Goal: Task Accomplishment & Management: Use online tool/utility

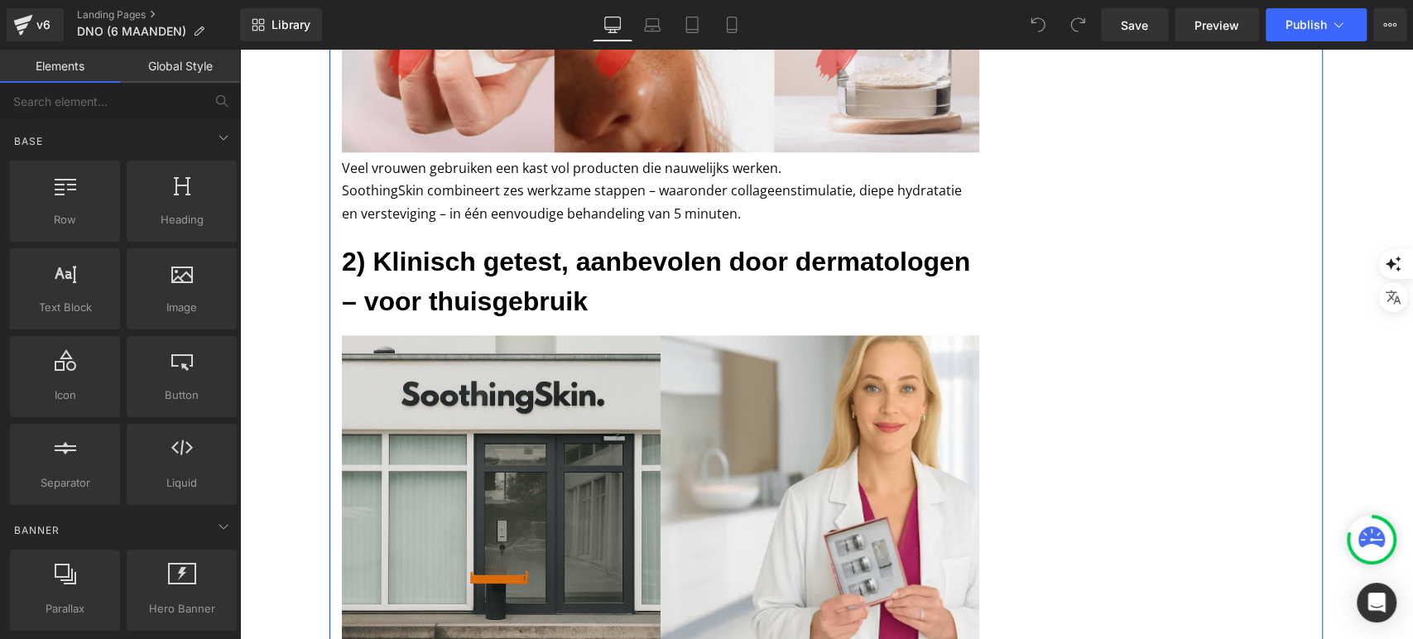
scroll to position [1287, 0]
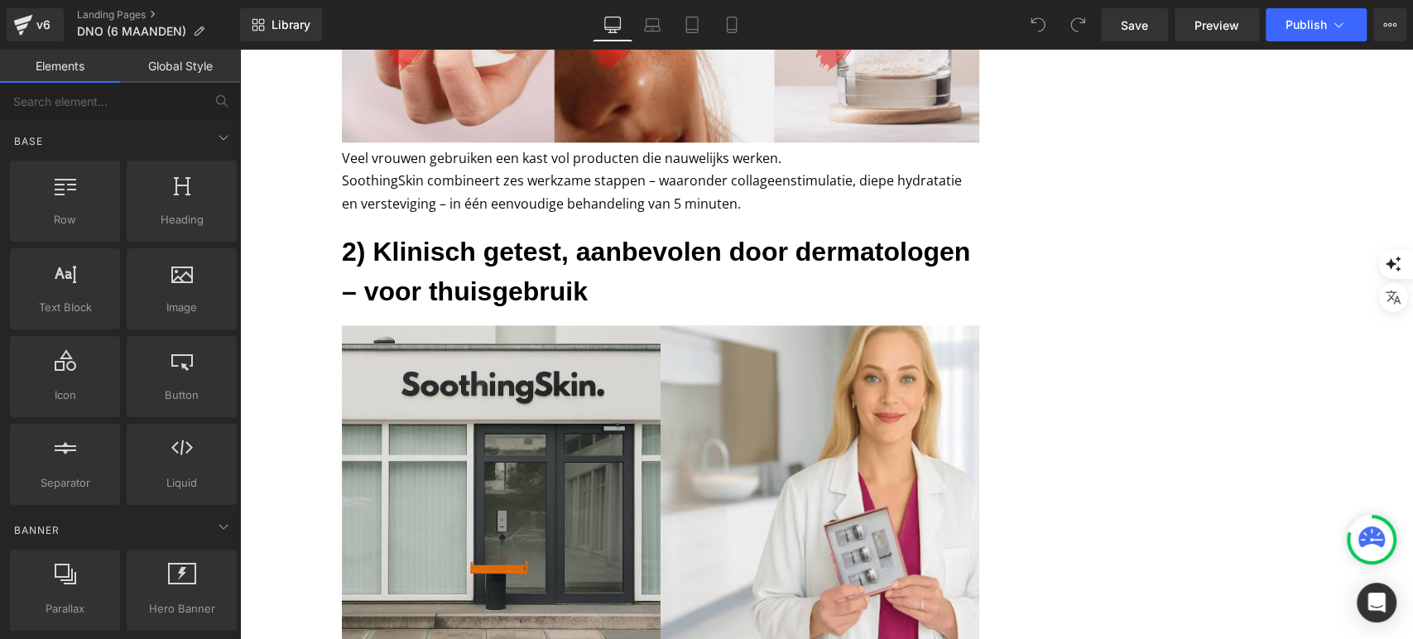
click at [0, 35] on div "v6 Landing Pages DNO (6 MAANDEN)" at bounding box center [120, 25] width 240 height 50
click at [11, 29] on link "v6" at bounding box center [35, 24] width 57 height 33
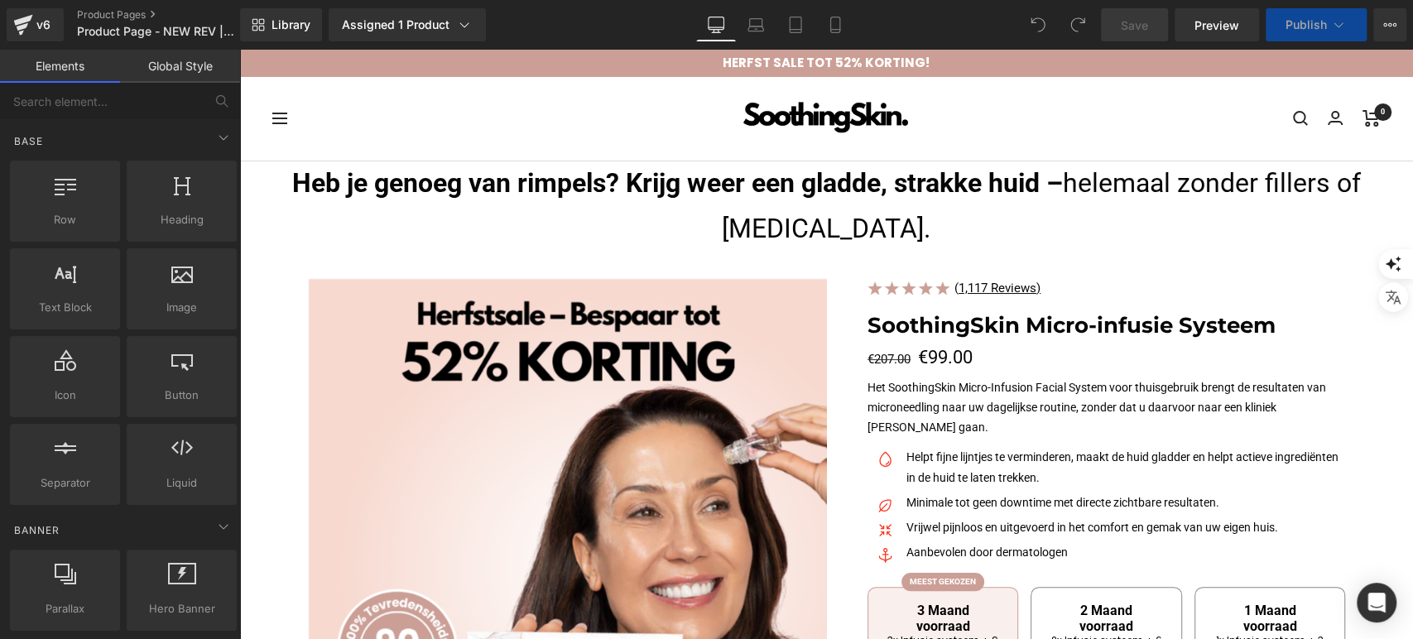
scroll to position [184, 0]
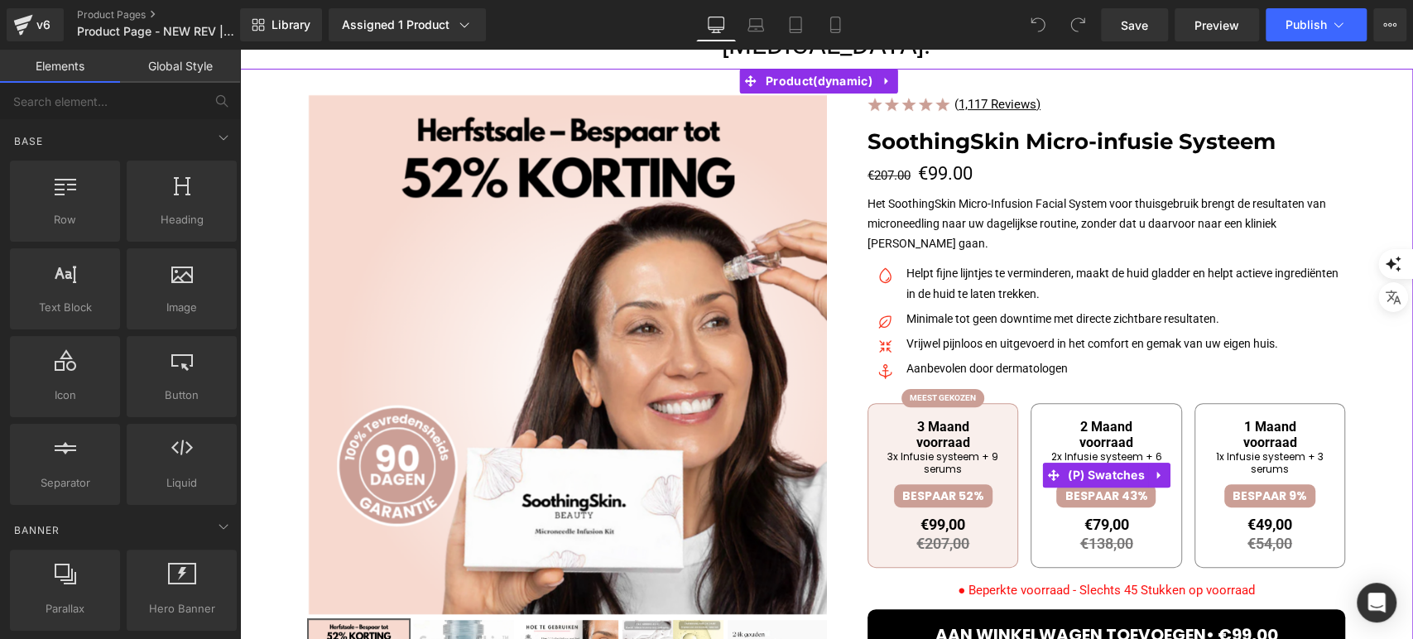
click at [956, 440] on span "3 Maand voorraad" at bounding box center [943, 434] width 126 height 31
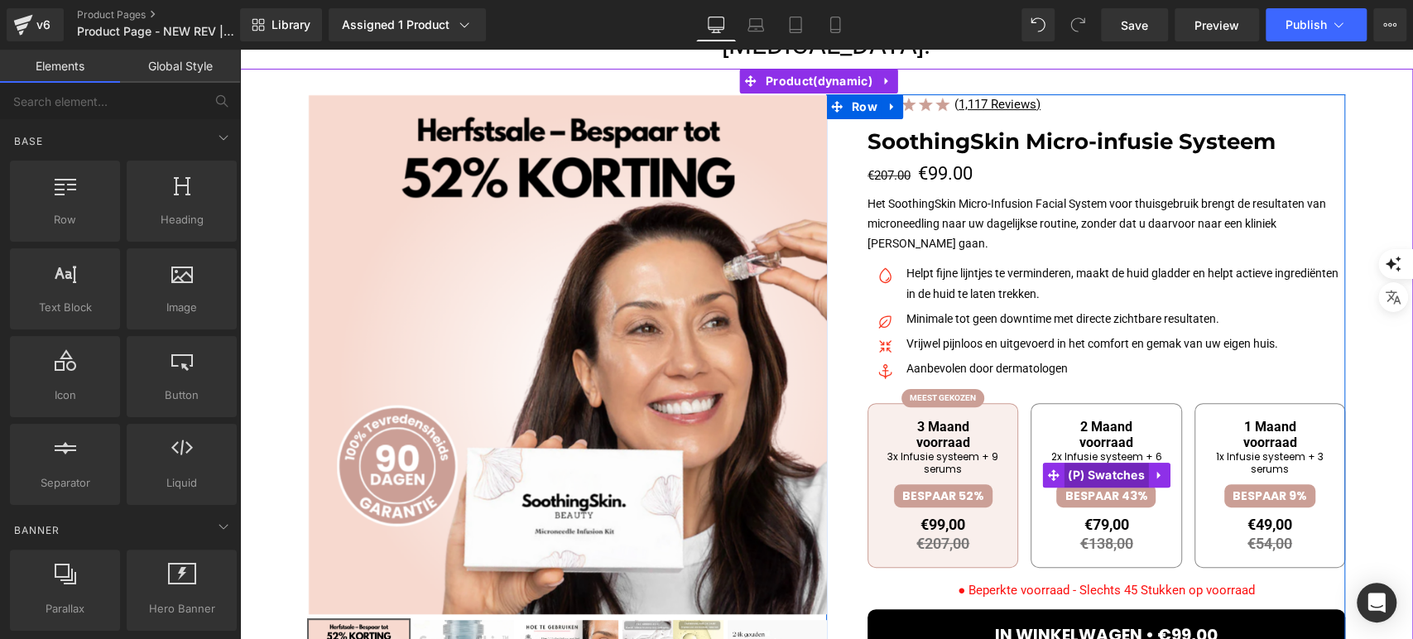
click at [1111, 480] on span "(P) Swatches" at bounding box center [1105, 475] width 85 height 25
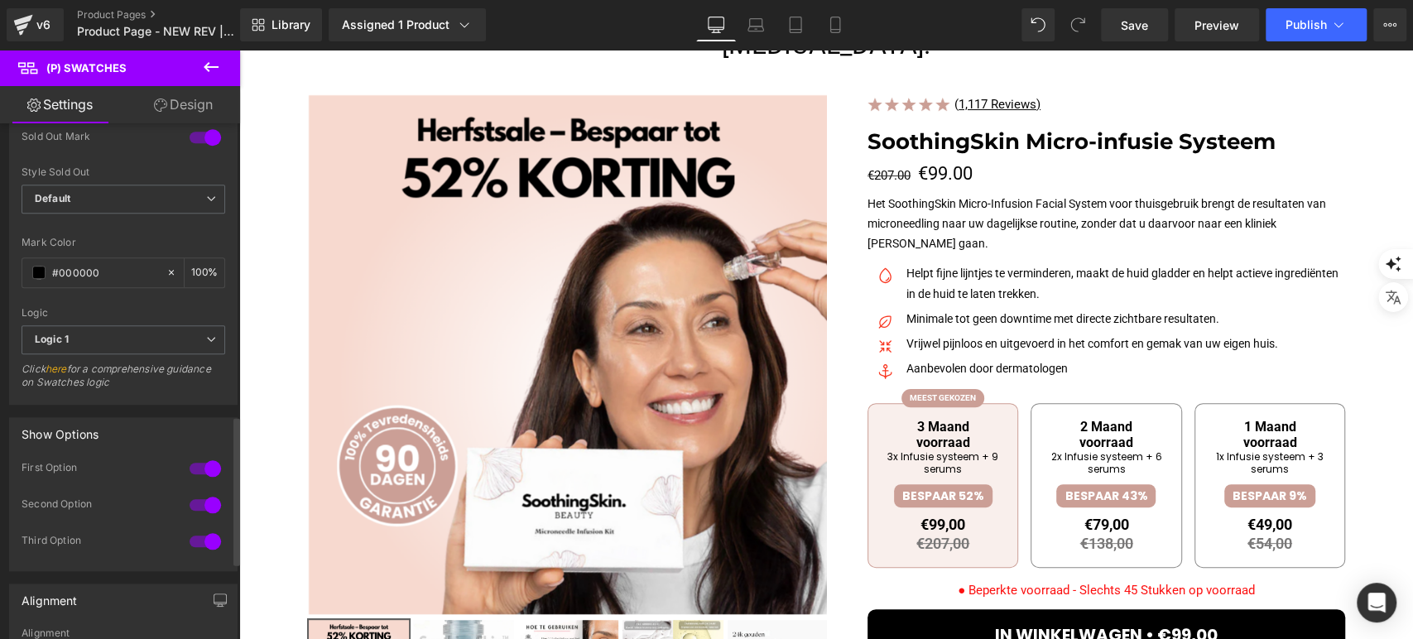
scroll to position [1103, 0]
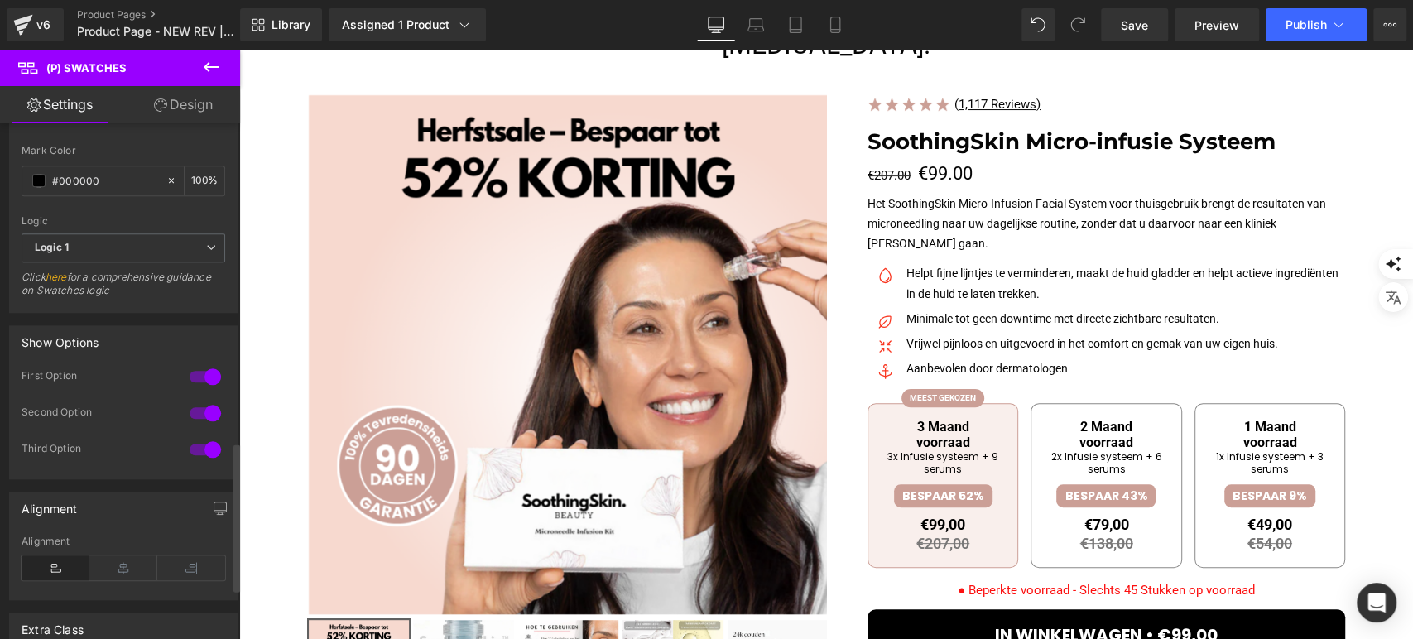
click at [191, 376] on div at bounding box center [205, 376] width 40 height 26
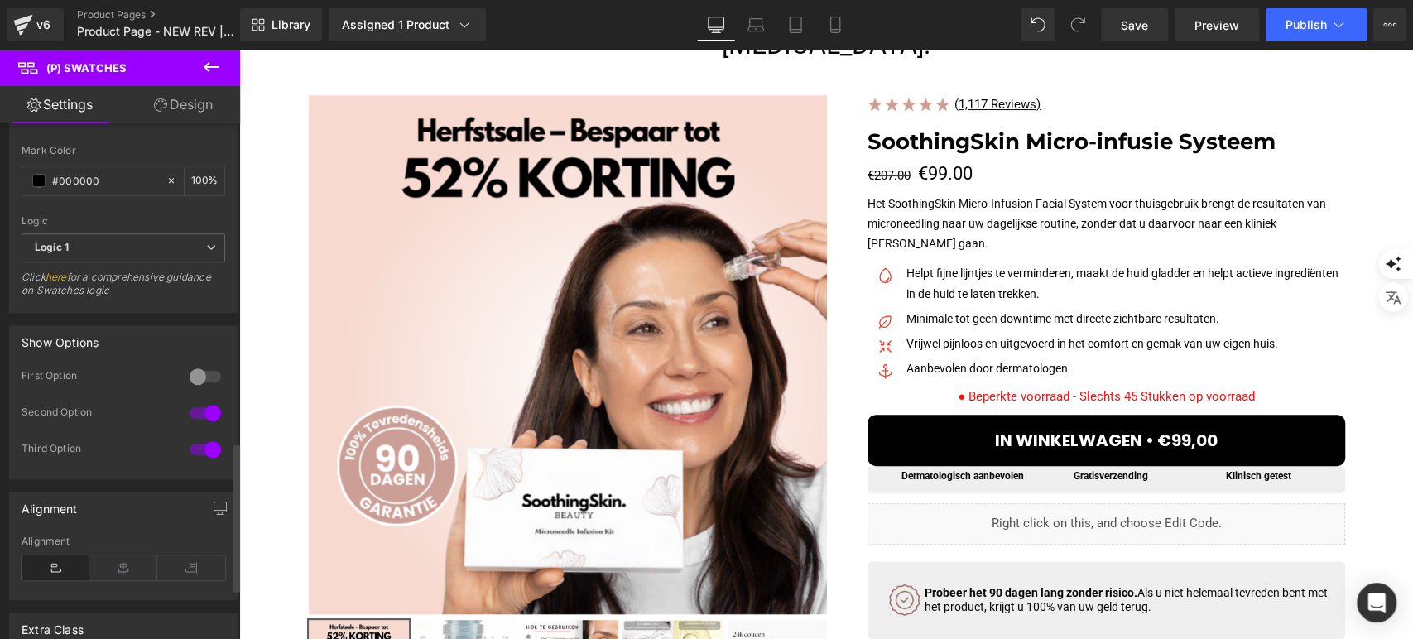
click at [191, 376] on div at bounding box center [205, 376] width 40 height 26
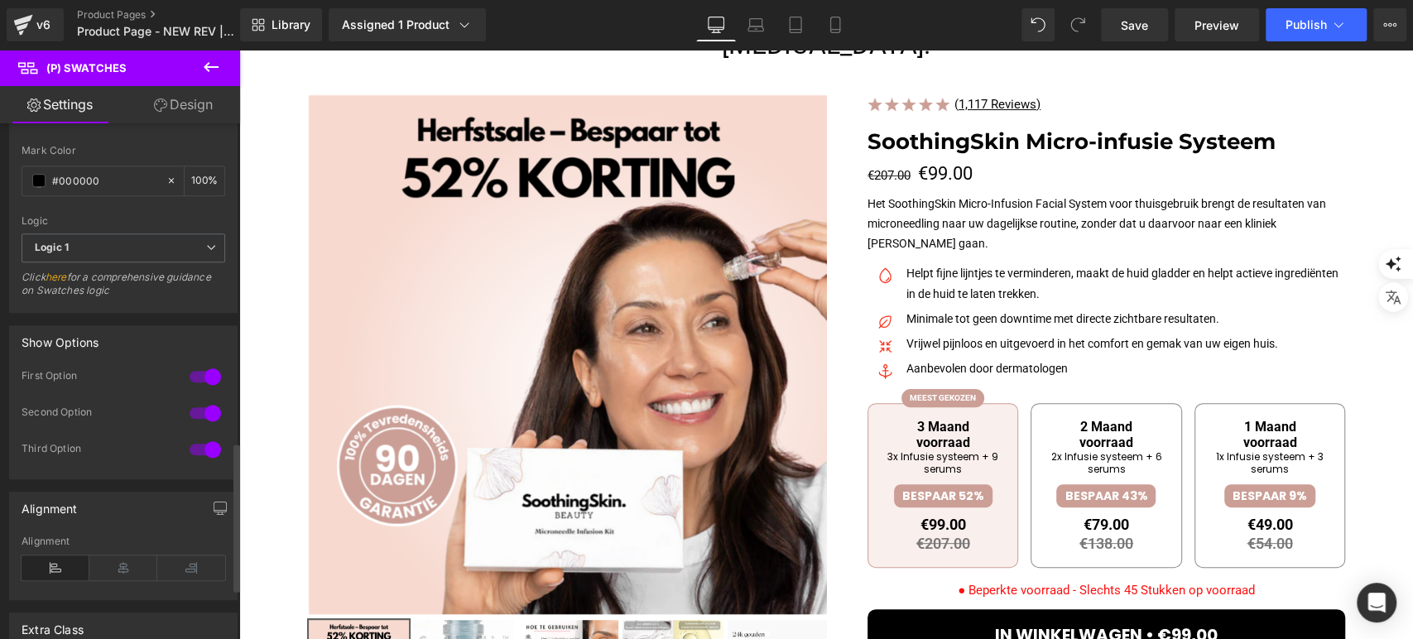
click at [199, 414] on div at bounding box center [205, 413] width 40 height 26
click at [198, 410] on div at bounding box center [205, 413] width 40 height 26
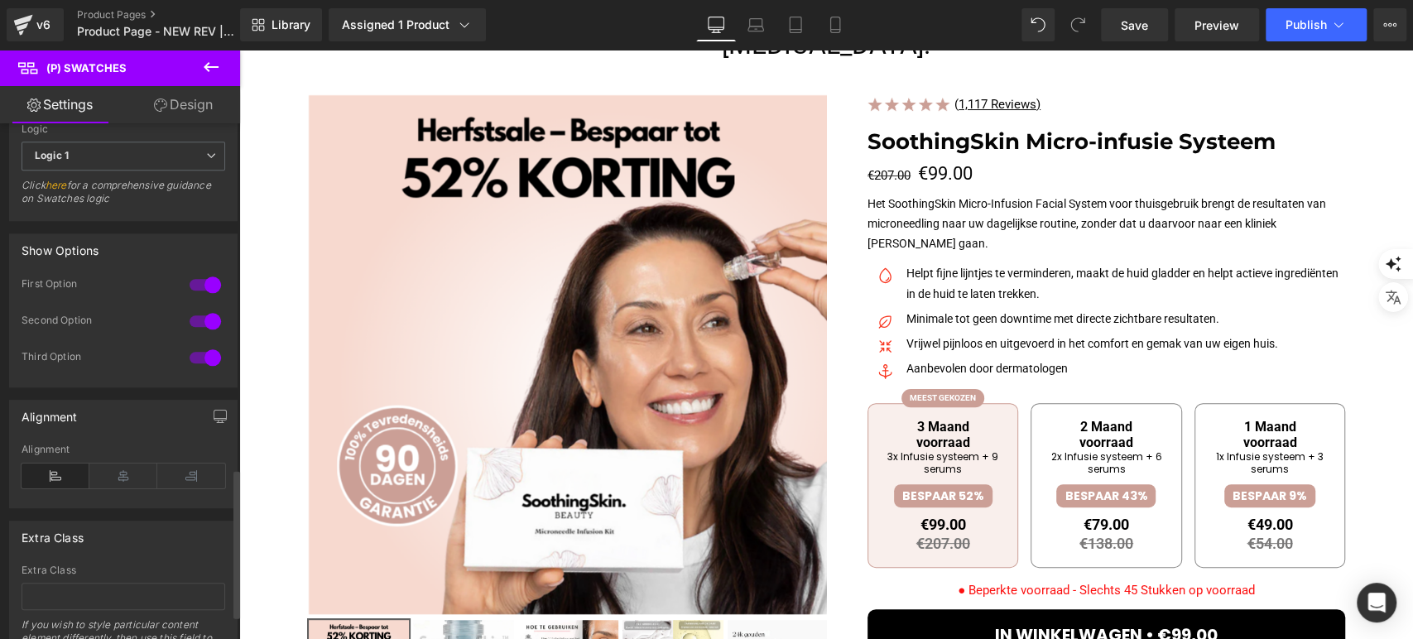
click at [204, 369] on div "Third Option" at bounding box center [124, 368] width 204 height 36
click at [203, 362] on div at bounding box center [205, 357] width 40 height 26
click at [201, 356] on div at bounding box center [205, 357] width 40 height 26
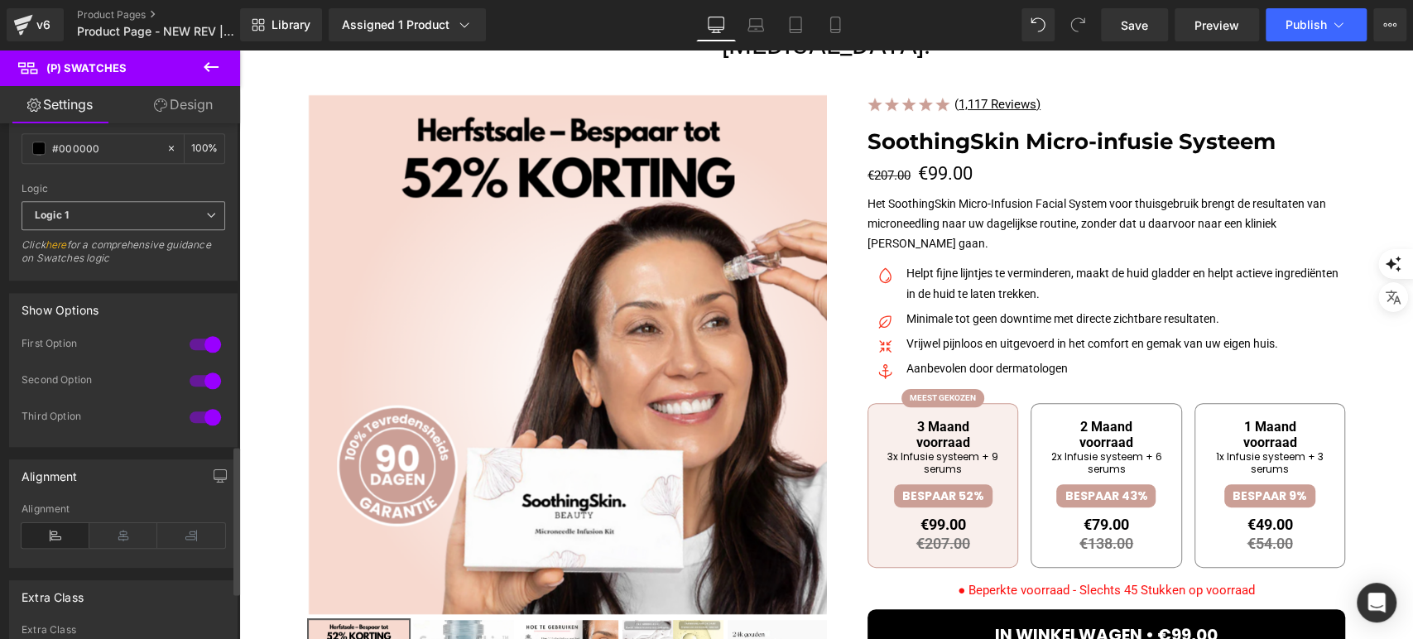
scroll to position [1103, 0]
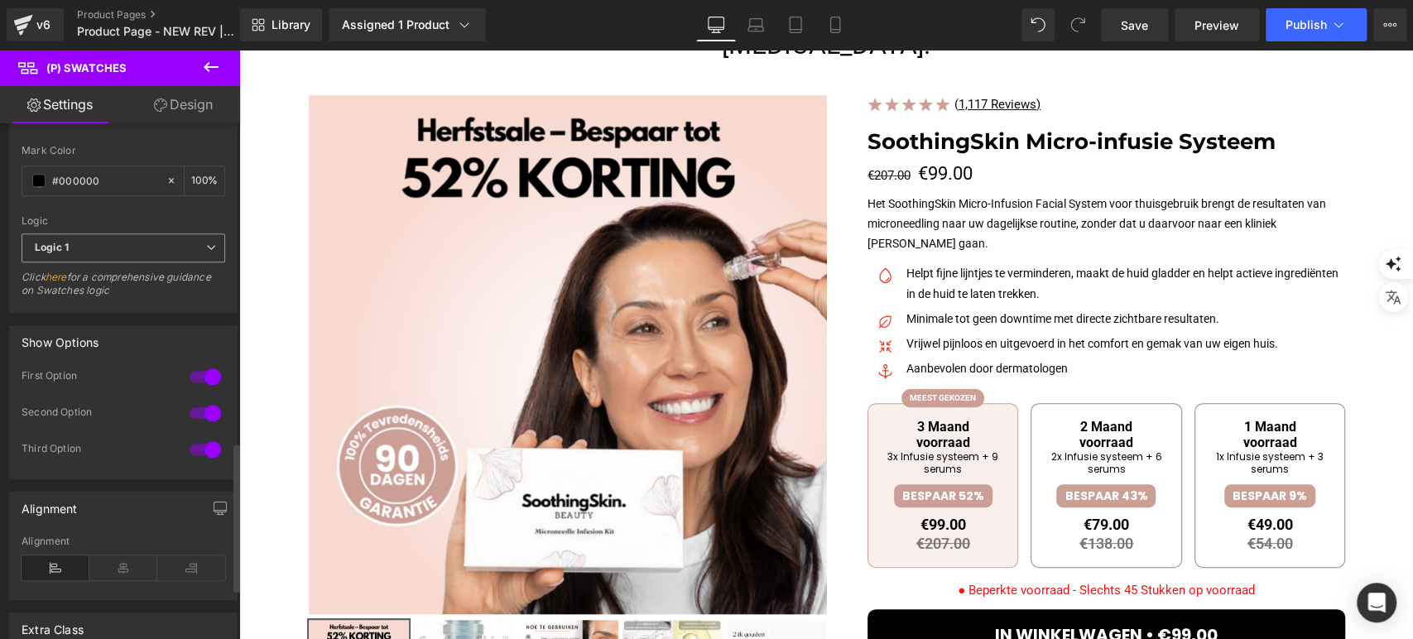
click at [128, 247] on span "Logic 1" at bounding box center [124, 247] width 204 height 29
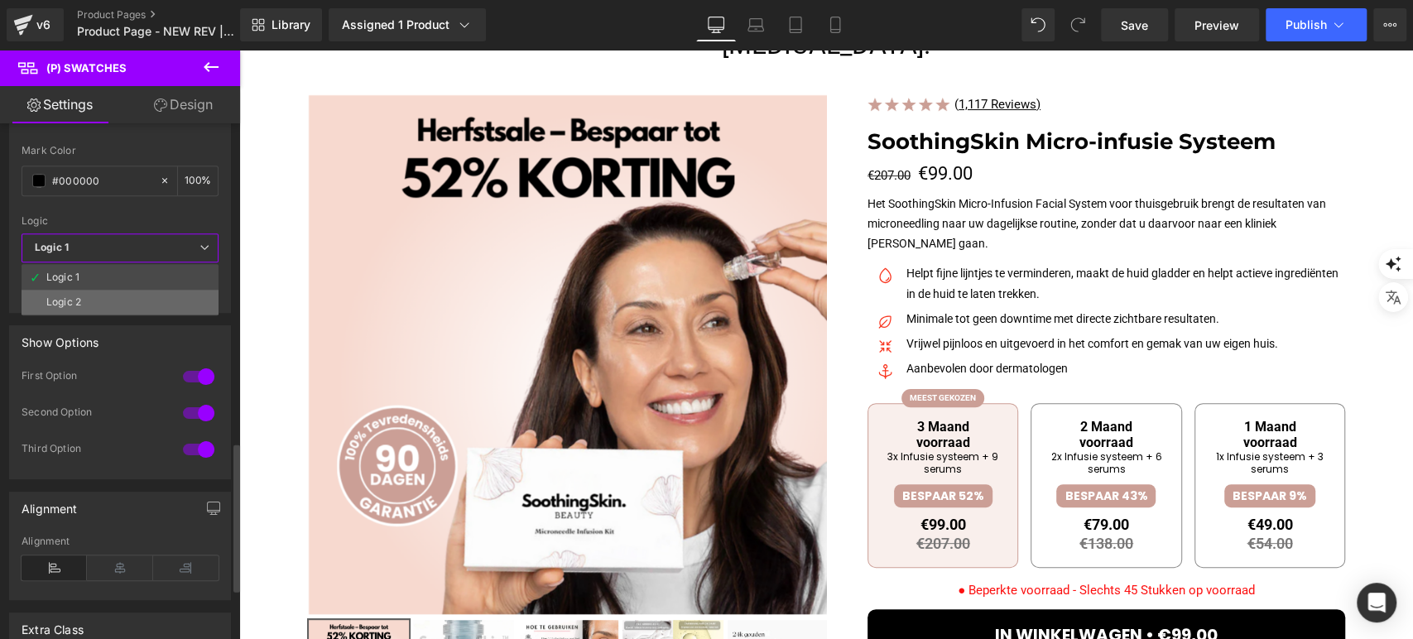
click at [122, 297] on li "Logic 2" at bounding box center [120, 302] width 197 height 25
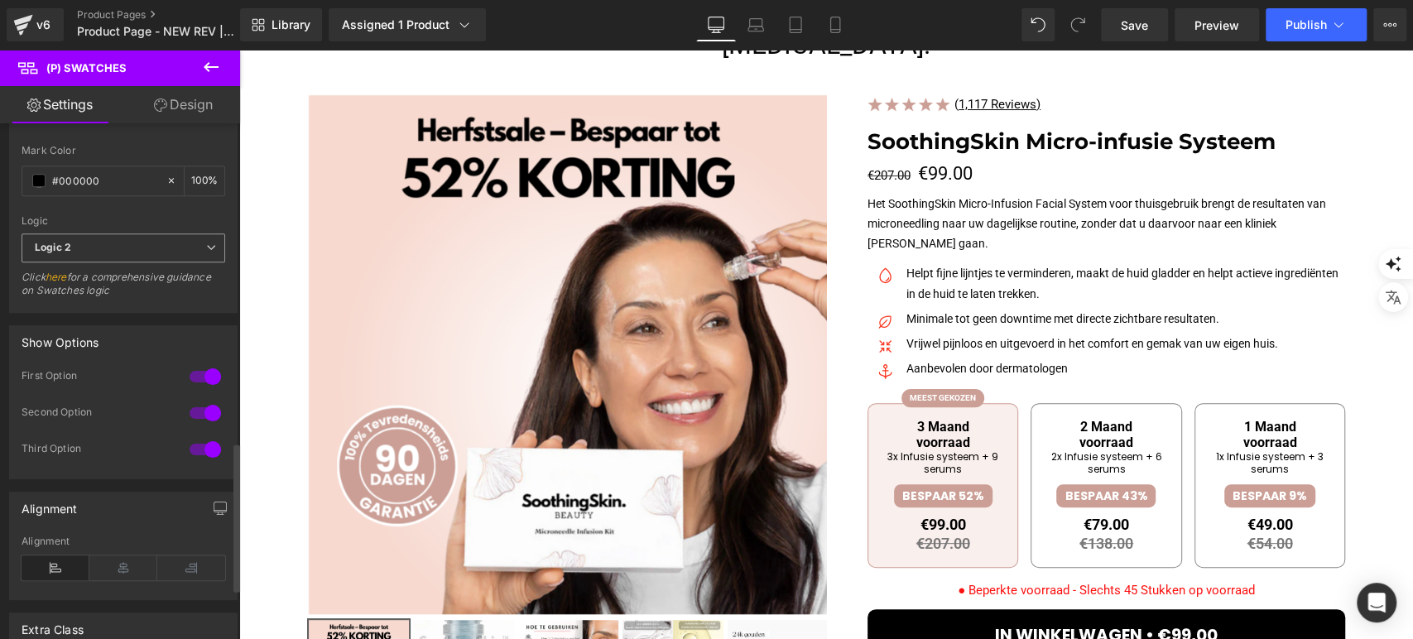
click at [126, 257] on div "Logic 2 Logic 1 Logic 2" at bounding box center [124, 251] width 204 height 37
click at [127, 247] on span "Logic 2" at bounding box center [124, 247] width 204 height 29
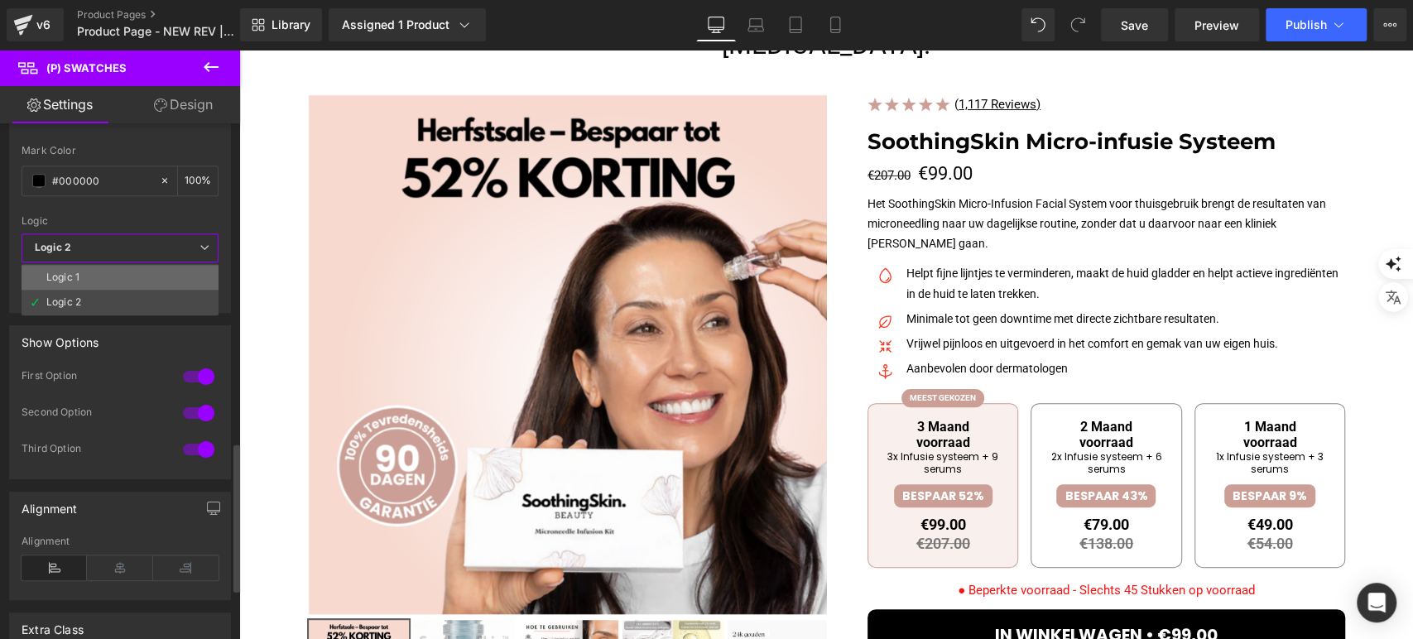
click at [133, 271] on li "Logic 1" at bounding box center [120, 277] width 197 height 25
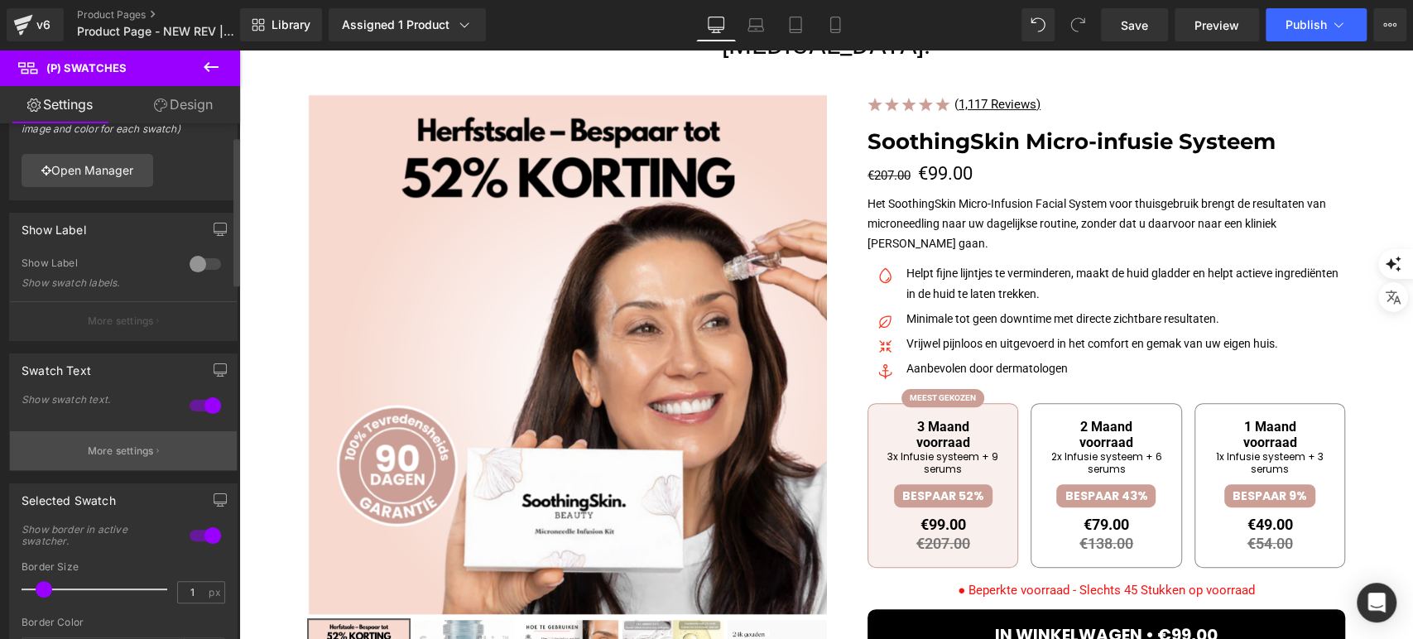
scroll to position [0, 0]
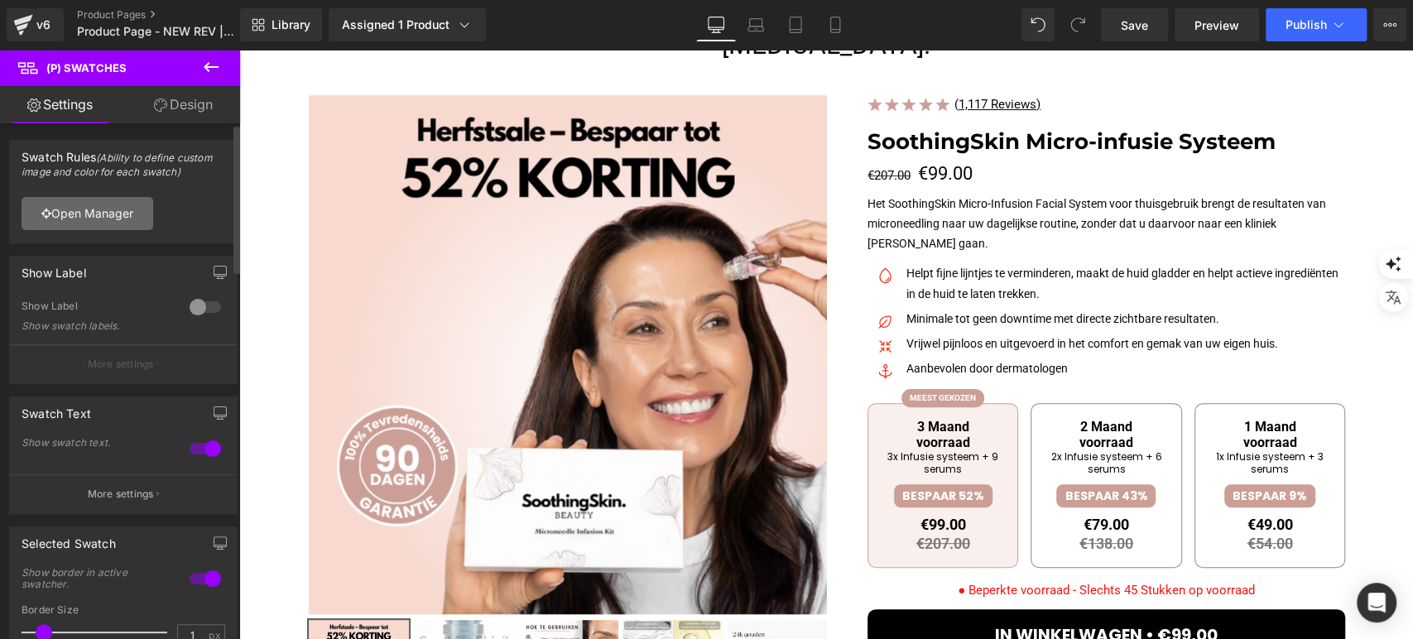
click at [107, 203] on link "Open Manager" at bounding box center [88, 213] width 132 height 33
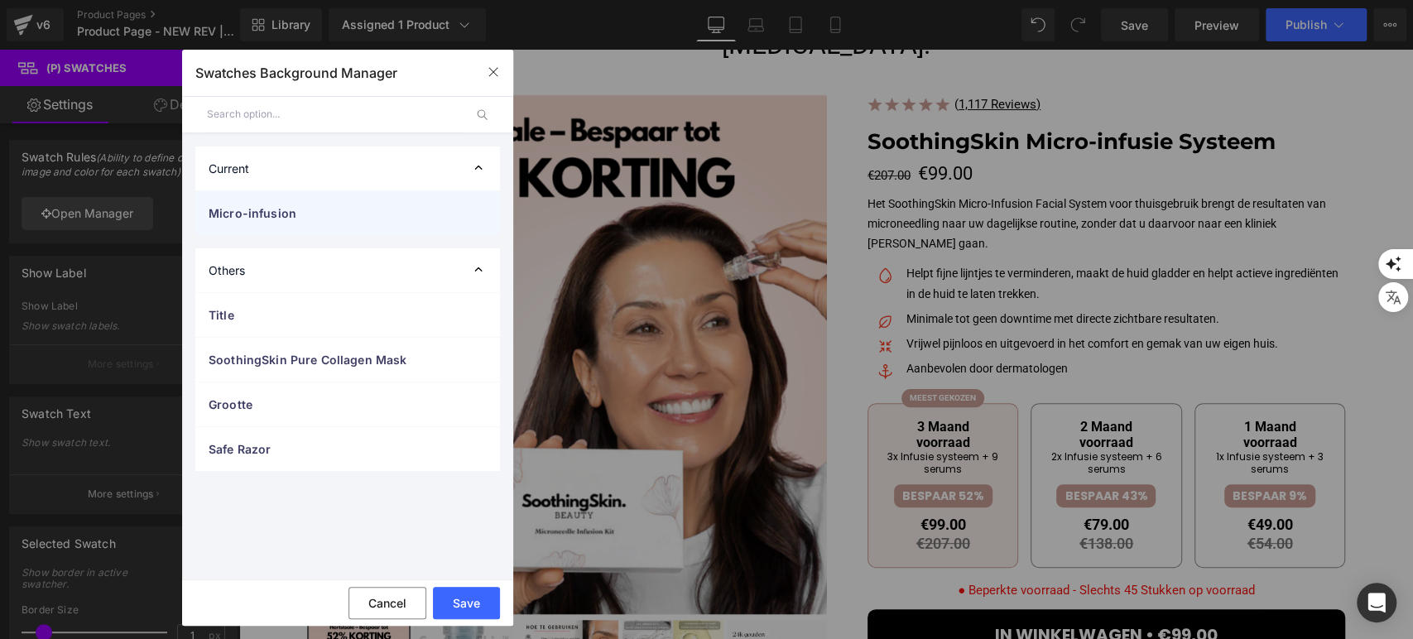
click at [311, 228] on div "Micro-infusion" at bounding box center [347, 213] width 305 height 44
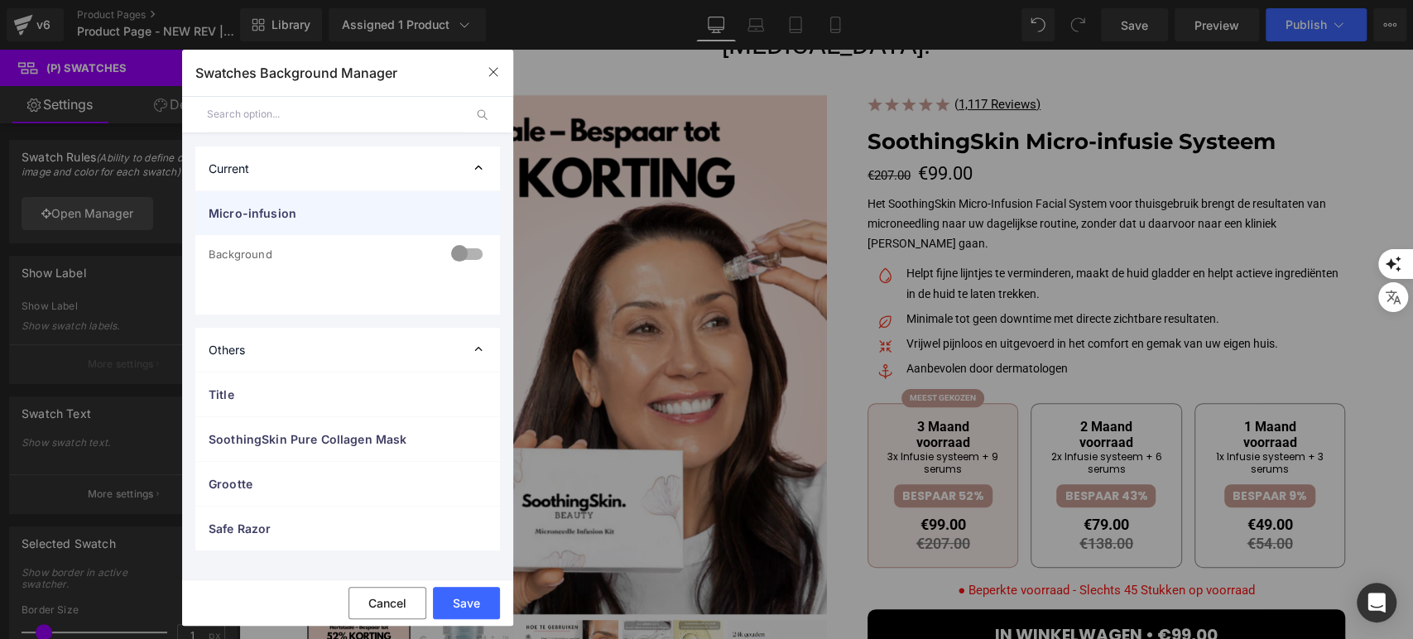
click at [318, 220] on span "Micro-infusion" at bounding box center [331, 212] width 245 height 17
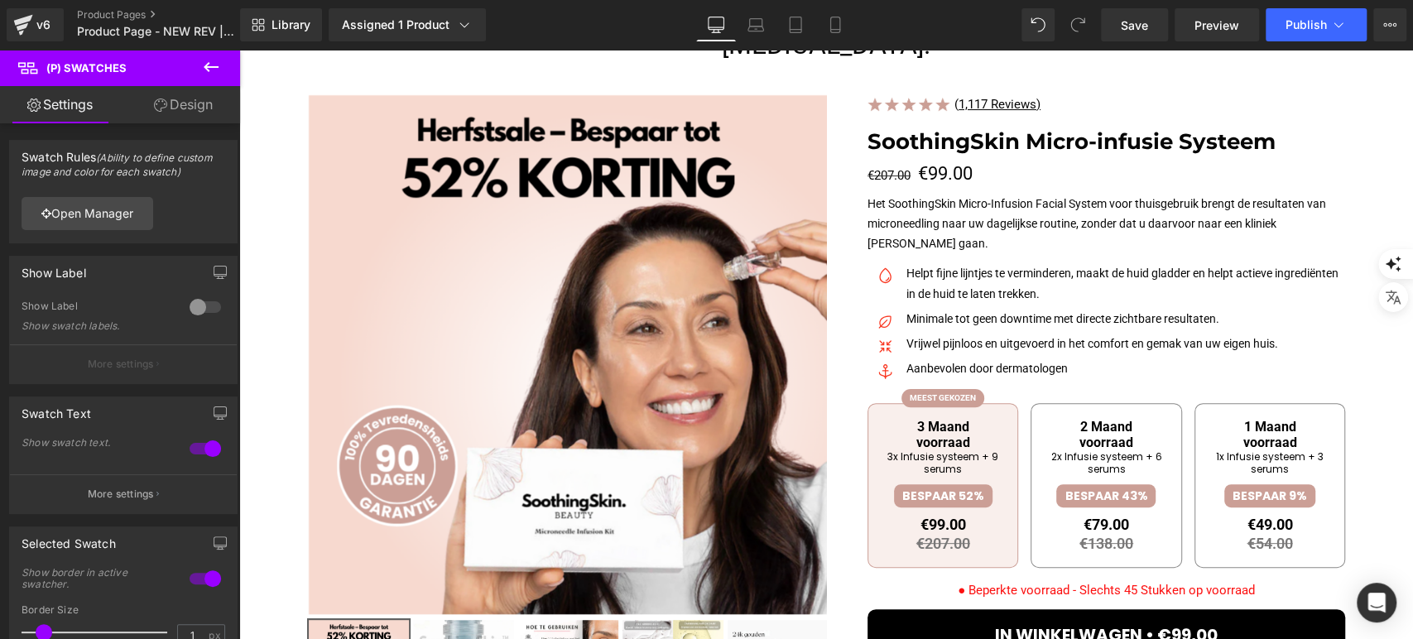
click at [151, 98] on link "Design" at bounding box center [183, 104] width 120 height 37
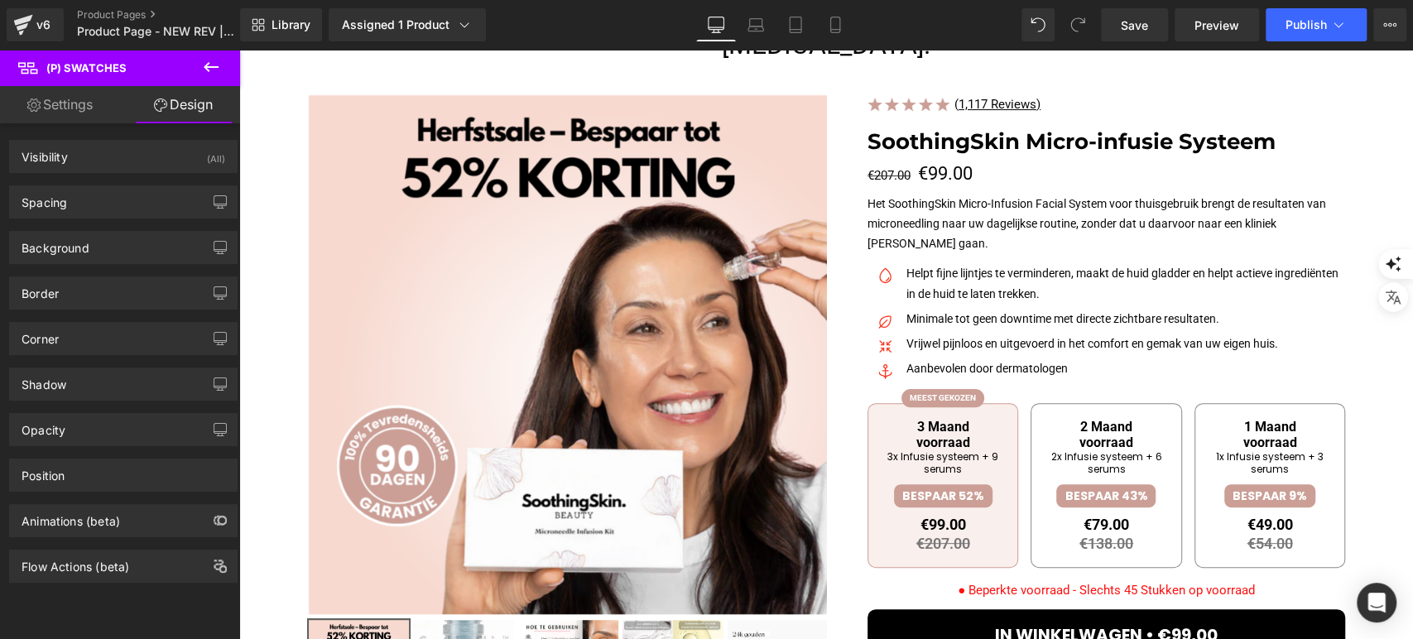
click at [75, 119] on link "Settings" at bounding box center [60, 104] width 120 height 37
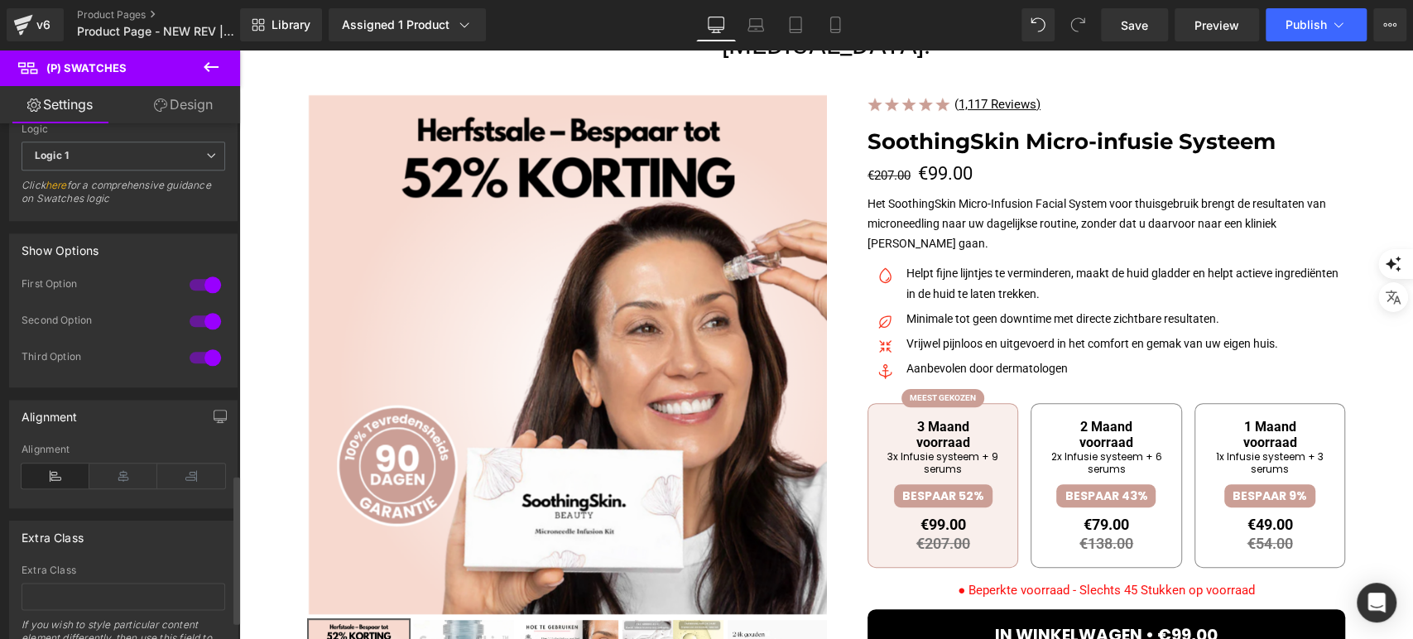
scroll to position [1280, 0]
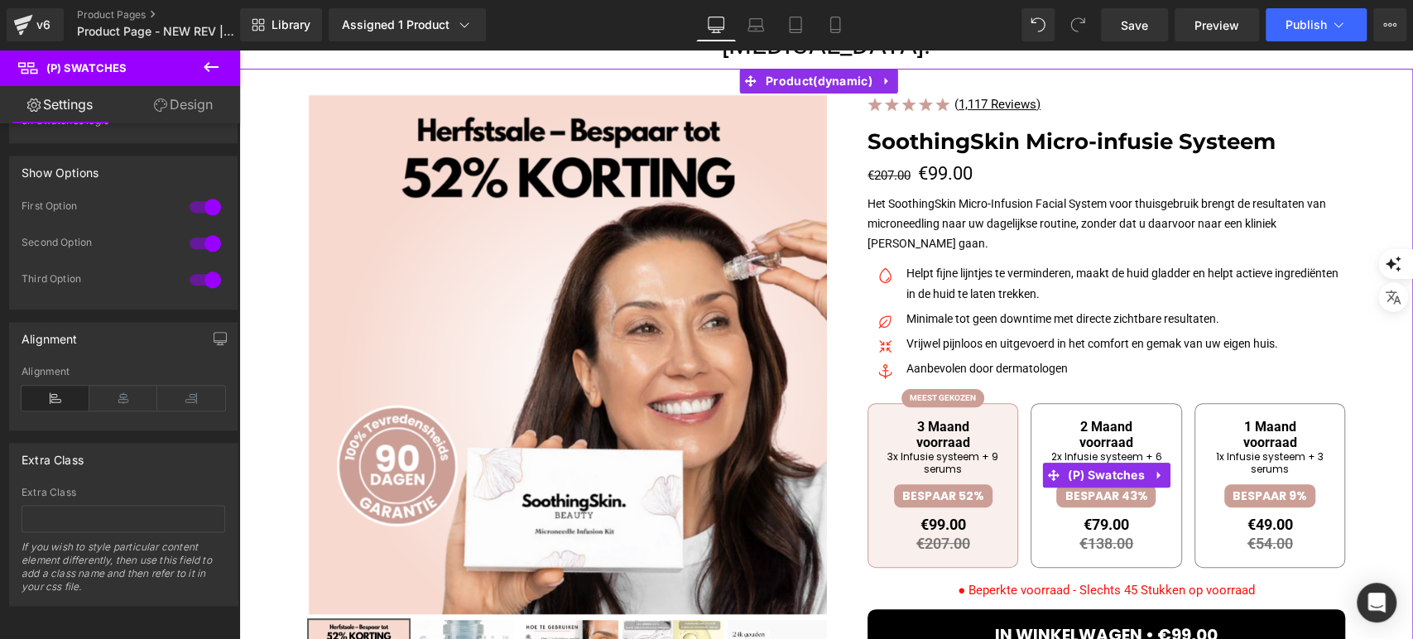
click at [1001, 422] on span "3 Maand voorraad 3x Infusie systeem + 9 serums BESPAAR 52% €99.00 €207.00 Inclu…" at bounding box center [942, 486] width 151 height 166
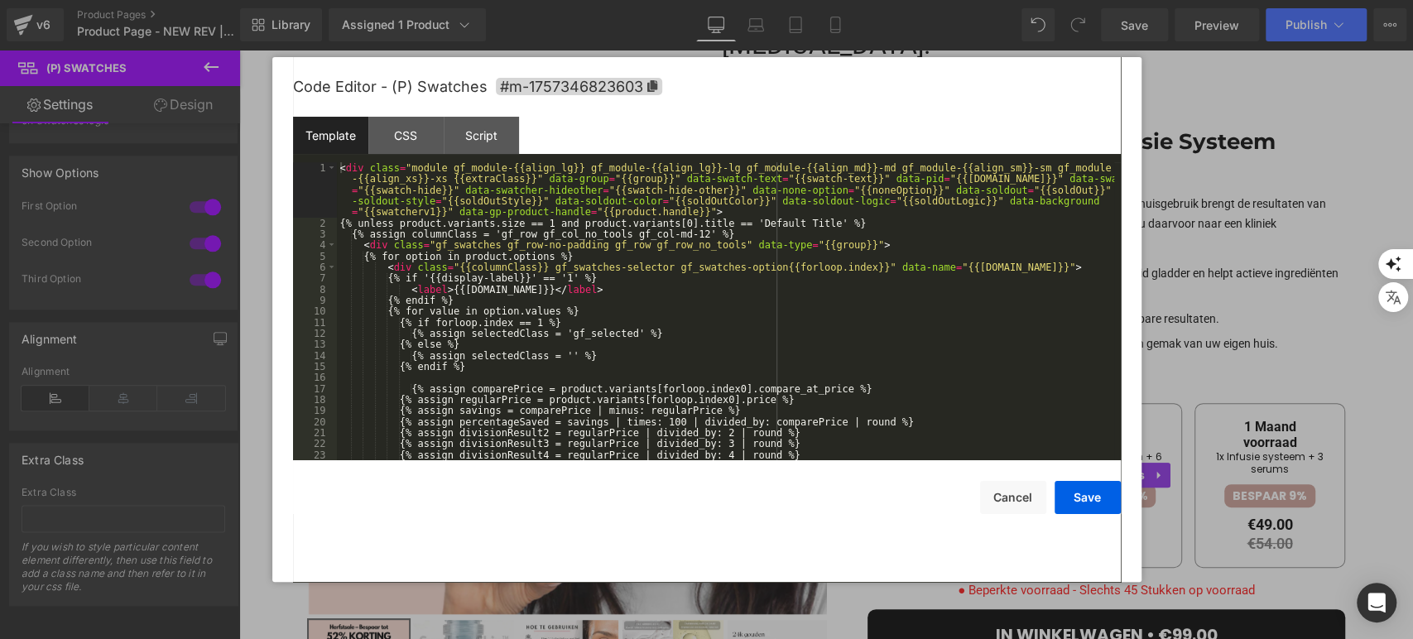
click at [921, 0] on div "(P) Swatches You are previewing how the will restyle your page. You can not edi…" at bounding box center [706, 0] width 1413 height 0
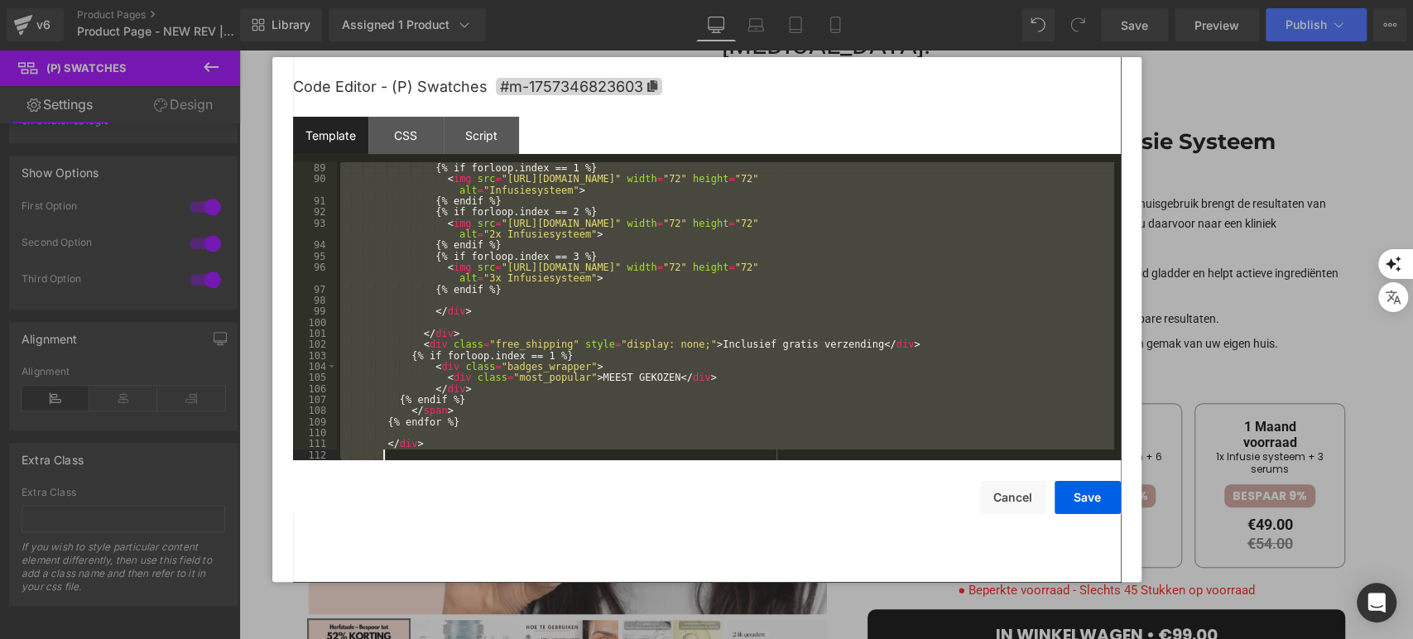
scroll to position [1114, 0]
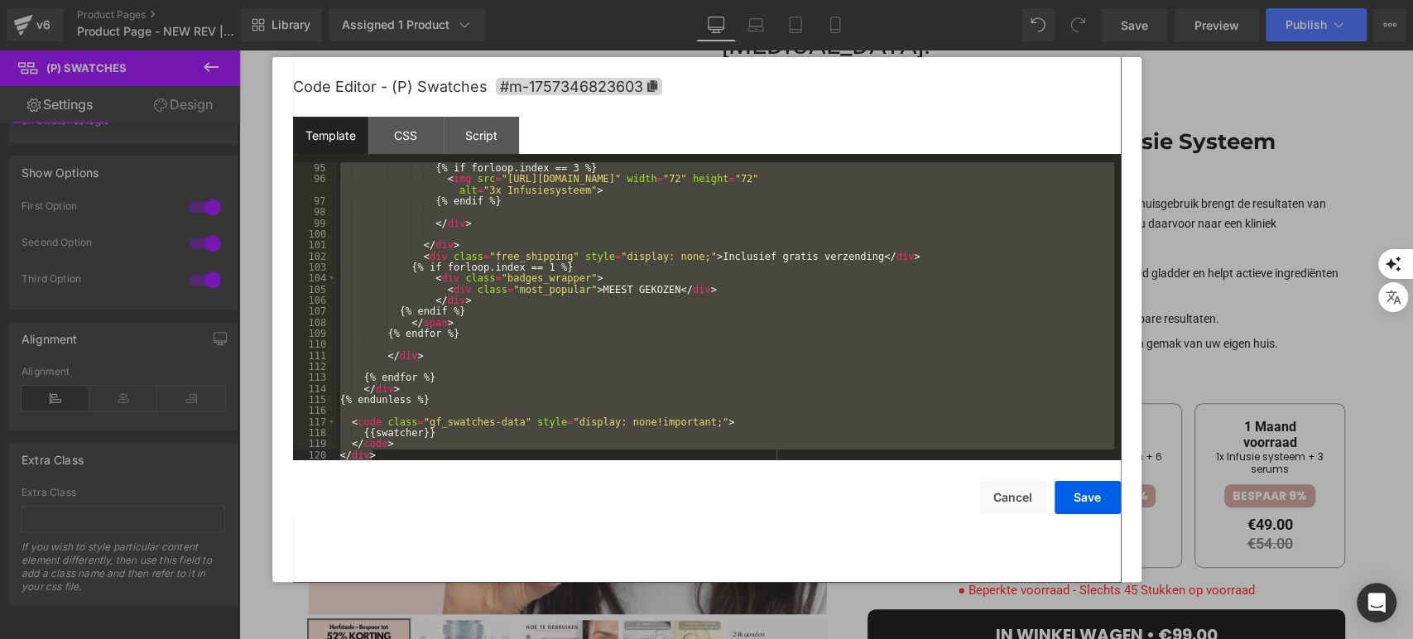
drag, startPoint x: 339, startPoint y: 171, endPoint x: 744, endPoint y: 574, distance: 571.2
click at [744, 574] on div "Code Editor - (P) Swatches #m-1757346823603 Template CSS Script Data 95 96 97 9…" at bounding box center [707, 319] width 828 height 525
click at [200, 279] on div at bounding box center [706, 319] width 1413 height 639
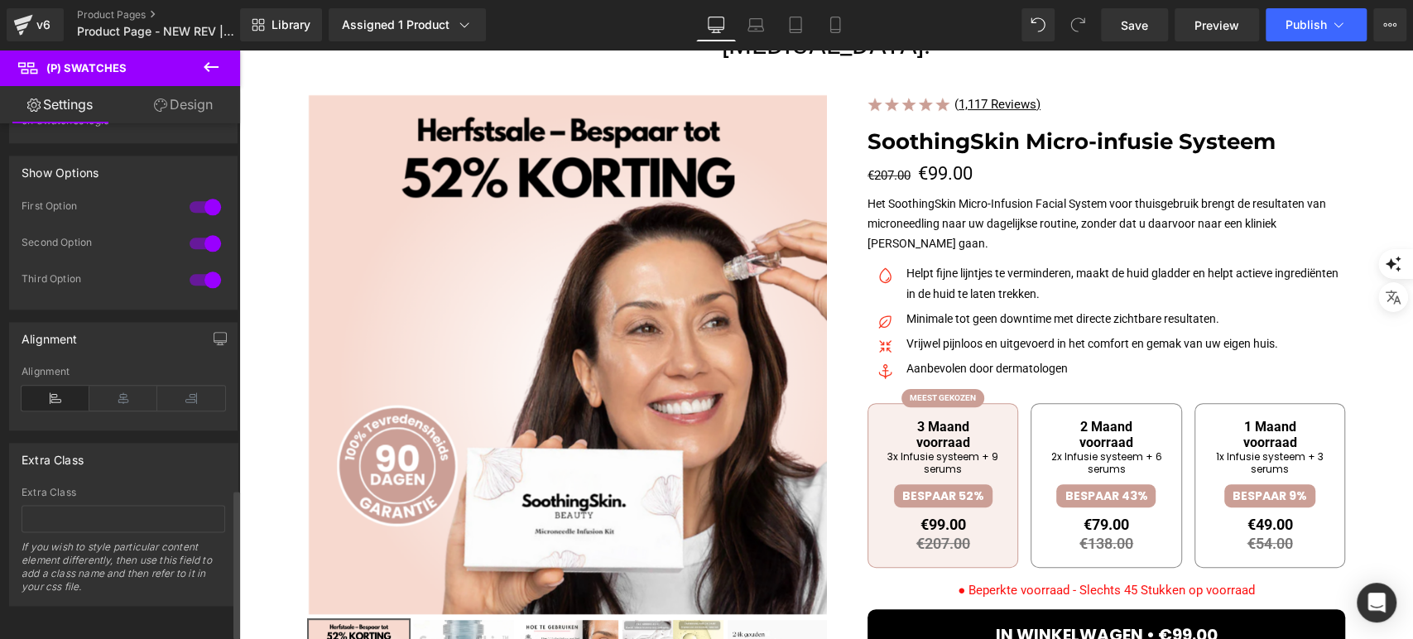
scroll to position [1097, 0]
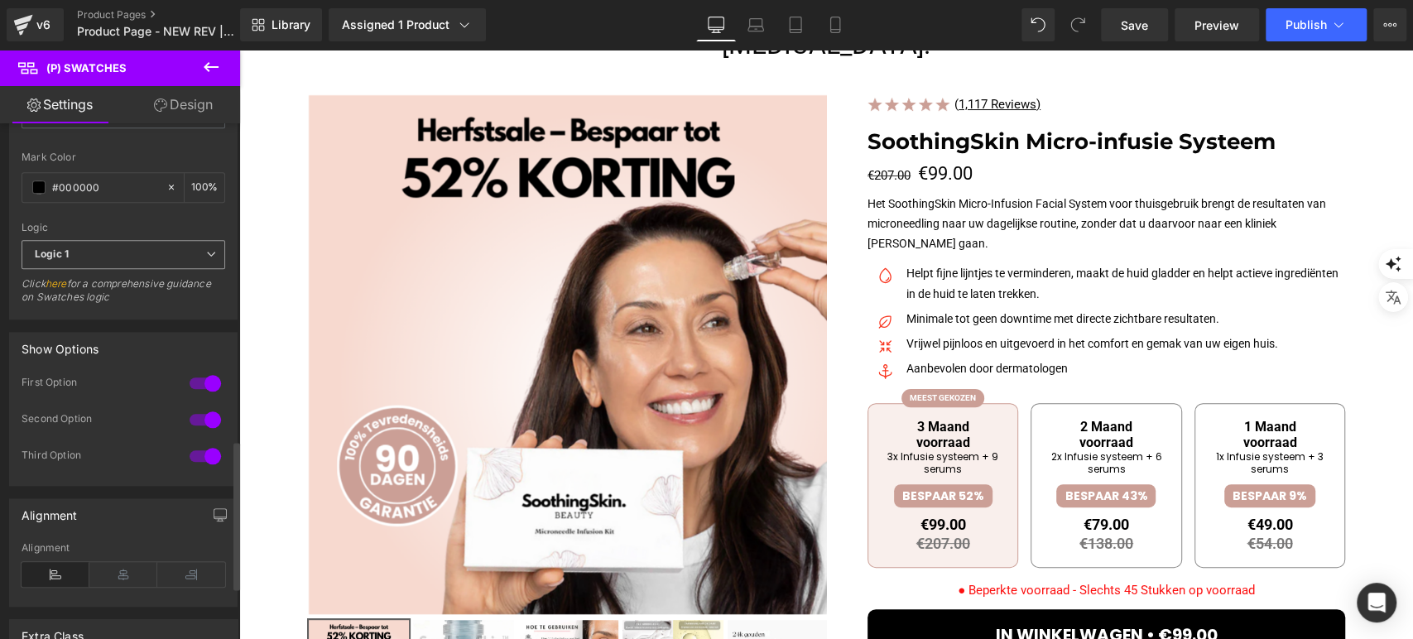
click at [139, 240] on span "Logic 1" at bounding box center [124, 254] width 204 height 29
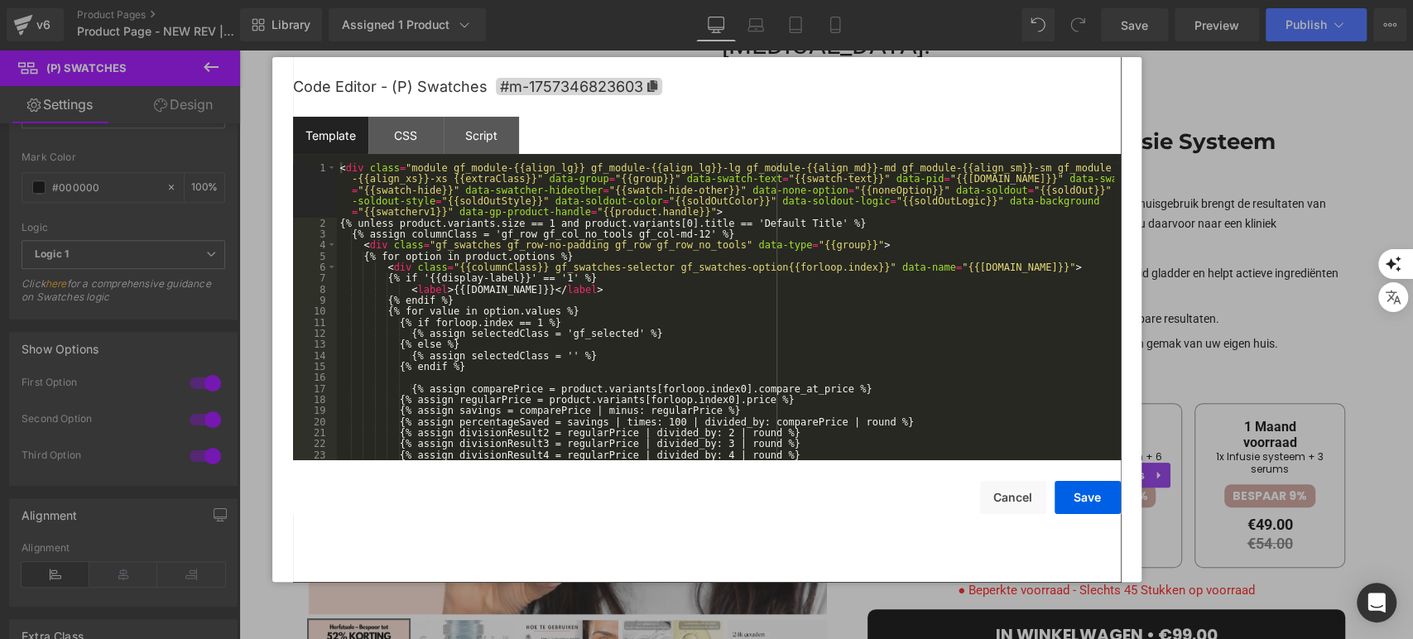
drag, startPoint x: 947, startPoint y: 412, endPoint x: 915, endPoint y: 396, distance: 35.2
click at [947, 0] on div "(P) Swatches You are previewing how the will restyle your page. You can not edi…" at bounding box center [706, 0] width 1413 height 0
click at [531, 319] on div "< div class = "module gf_module-{{align_lg}} gf_module-{{align_lg}}-lg gf_modul…" at bounding box center [725, 344] width 777 height 364
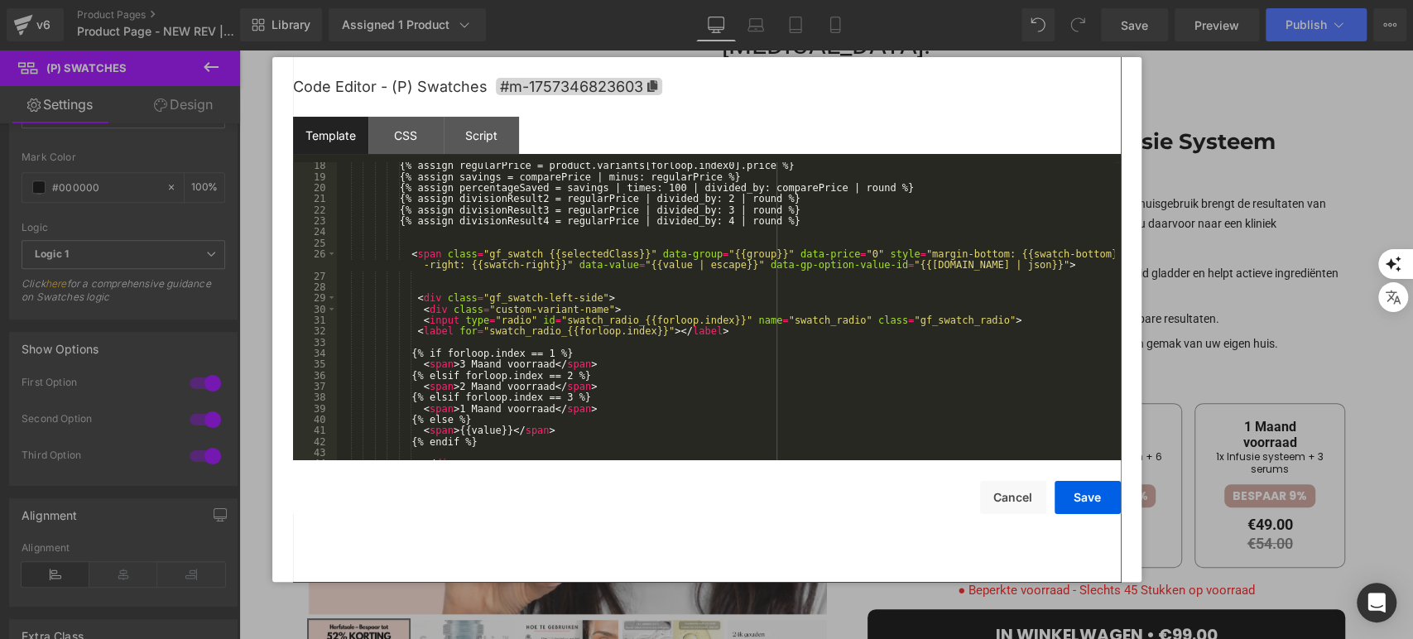
scroll to position [233, 0]
drag, startPoint x: 982, startPoint y: 312, endPoint x: 811, endPoint y: 310, distance: 171.3
click at [811, 310] on div "{% assign regularPrice = product.variants[forloop.index0].price %} {% assign sa…" at bounding box center [725, 320] width 777 height 320
click at [988, 318] on div "{% assign regularPrice = product.variants[forloop.index0].price %} {% assign sa…" at bounding box center [725, 320] width 777 height 320
drag, startPoint x: 988, startPoint y: 318, endPoint x: 390, endPoint y: 319, distance: 598.4
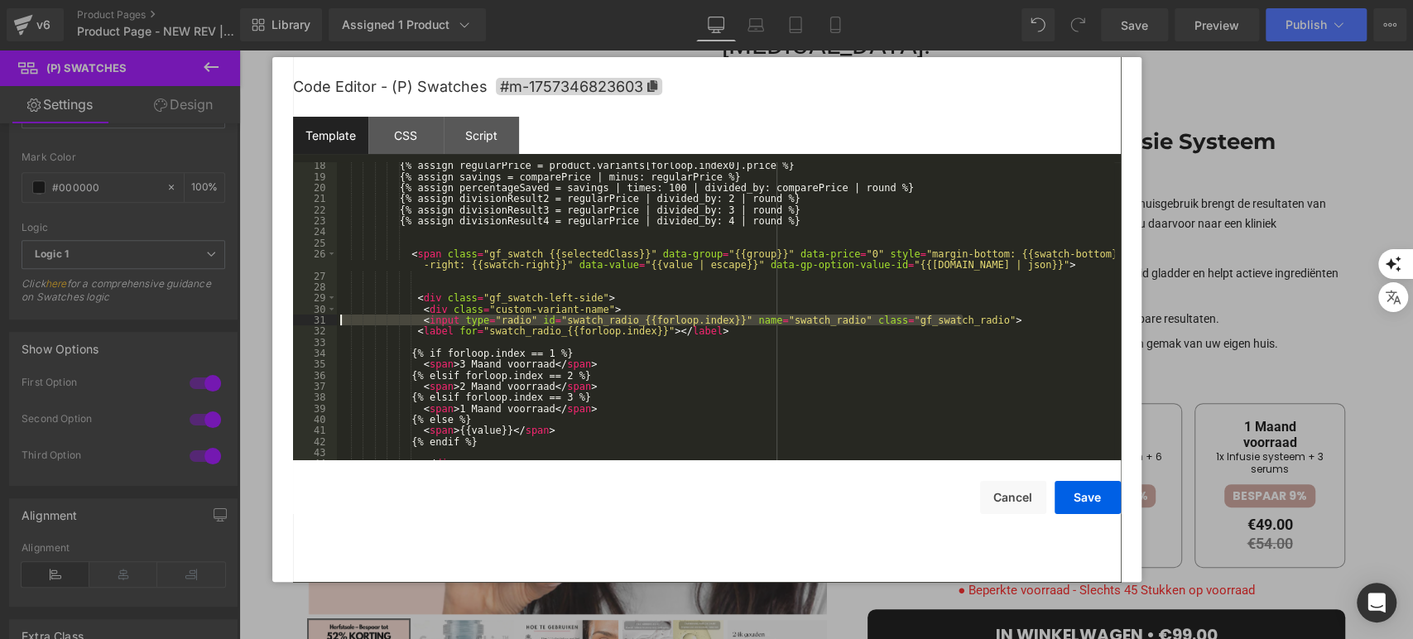
click at [390, 319] on div "{% assign regularPrice = product.variants[forloop.index0].price %} {% assign sa…" at bounding box center [725, 320] width 777 height 320
click at [976, 321] on div "{% assign regularPrice = product.variants[forloop.index0].price %} {% assign sa…" at bounding box center [725, 311] width 777 height 298
drag, startPoint x: 975, startPoint y: 320, endPoint x: 422, endPoint y: 321, distance: 552.8
click at [422, 321] on div "{% assign regularPrice = product.variants[forloop.index0].price %} {% assign sa…" at bounding box center [725, 320] width 777 height 320
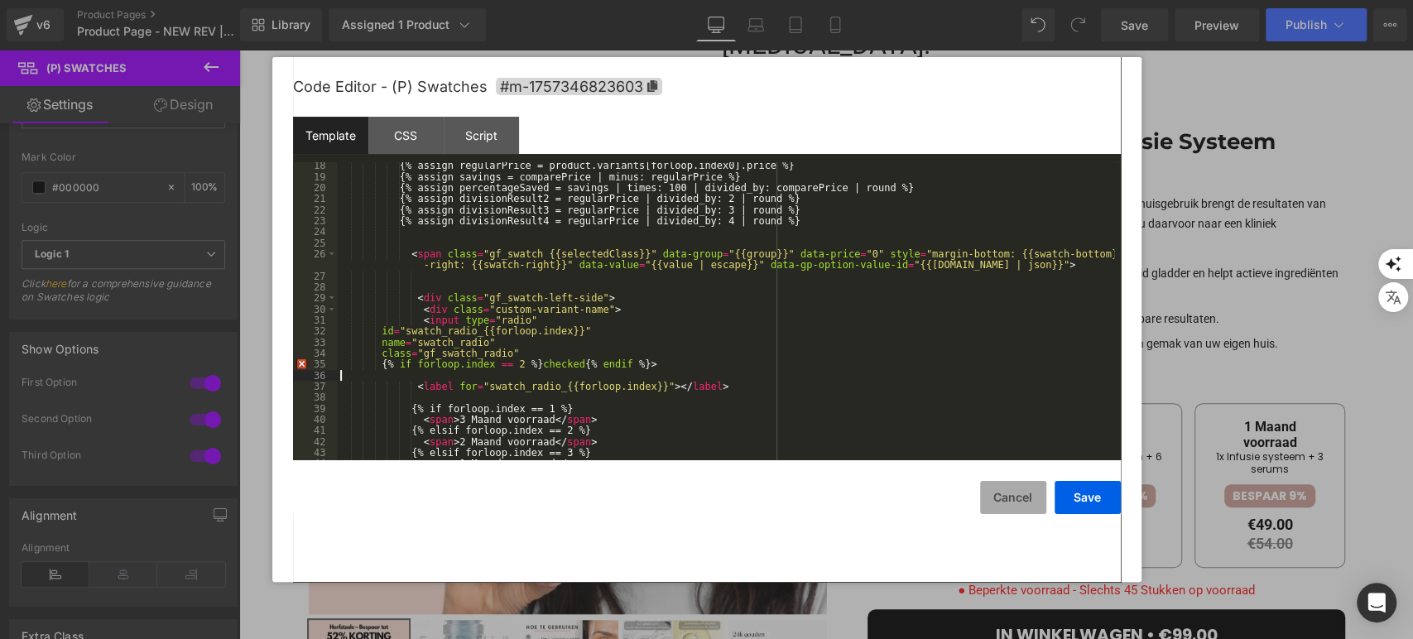
click at [1043, 496] on button "Cancel" at bounding box center [1013, 497] width 66 height 33
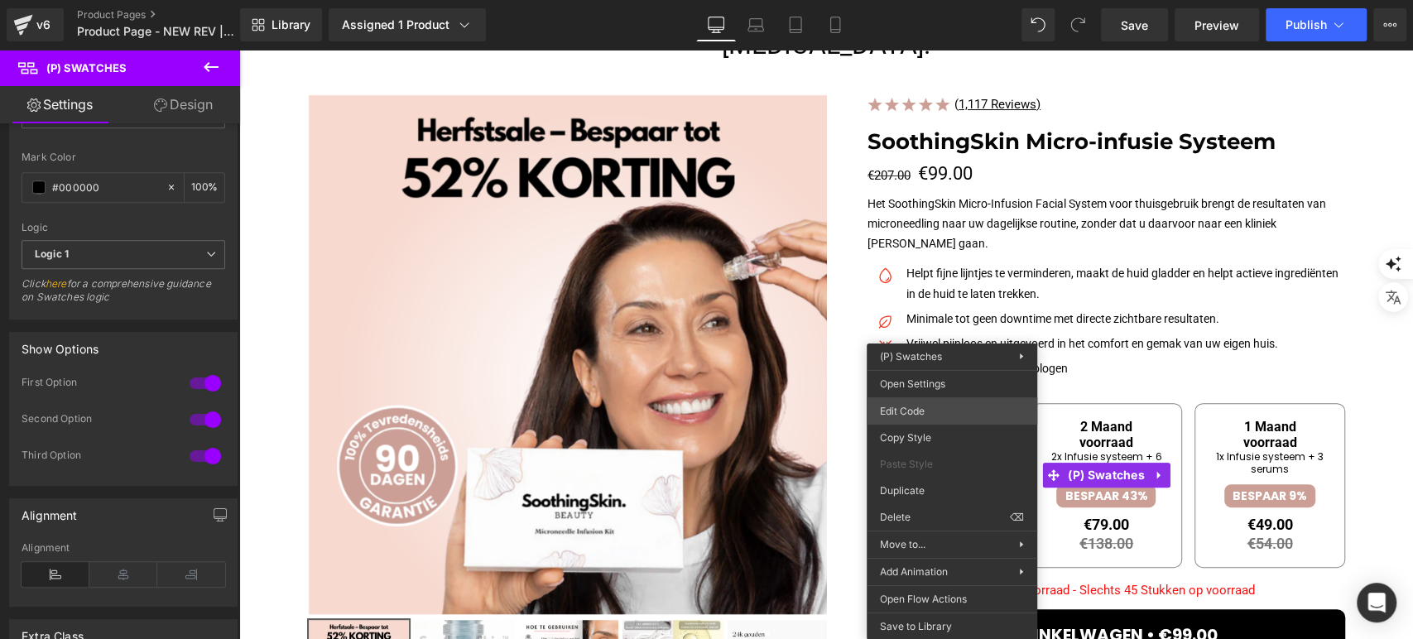
click at [931, 0] on div "(P) Swatches You are previewing how the will restyle your page. You can not edi…" at bounding box center [706, 0] width 1413 height 0
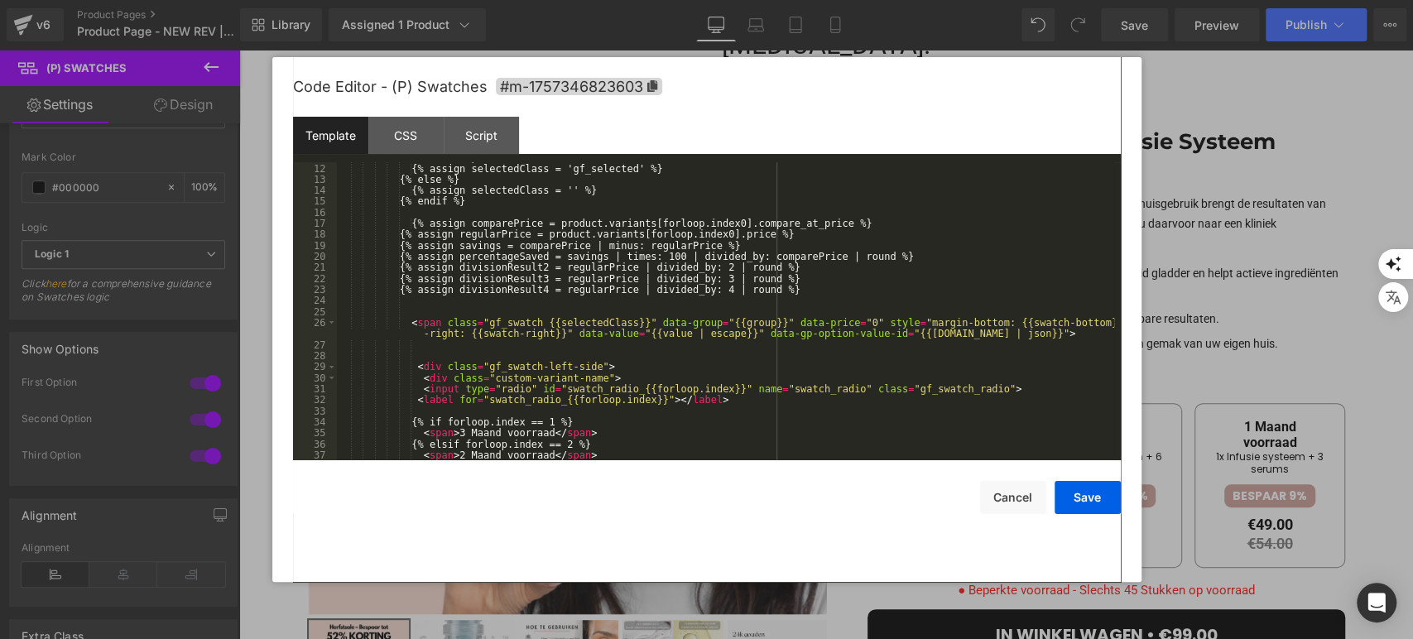
scroll to position [219, 0]
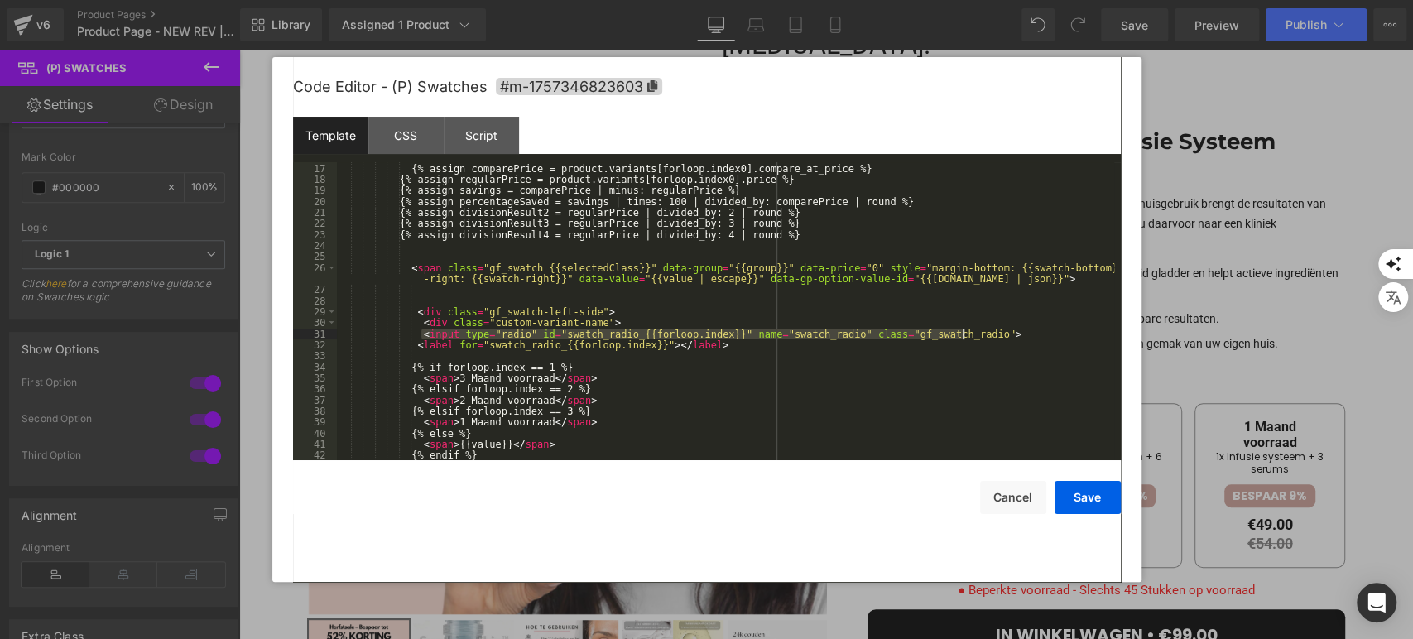
drag, startPoint x: 423, startPoint y: 338, endPoint x: 967, endPoint y: 331, distance: 544.6
click at [967, 331] on div "{% assign comparePrice = product.variants[forloop.index0].compare_at_price %} {…" at bounding box center [725, 311] width 777 height 320
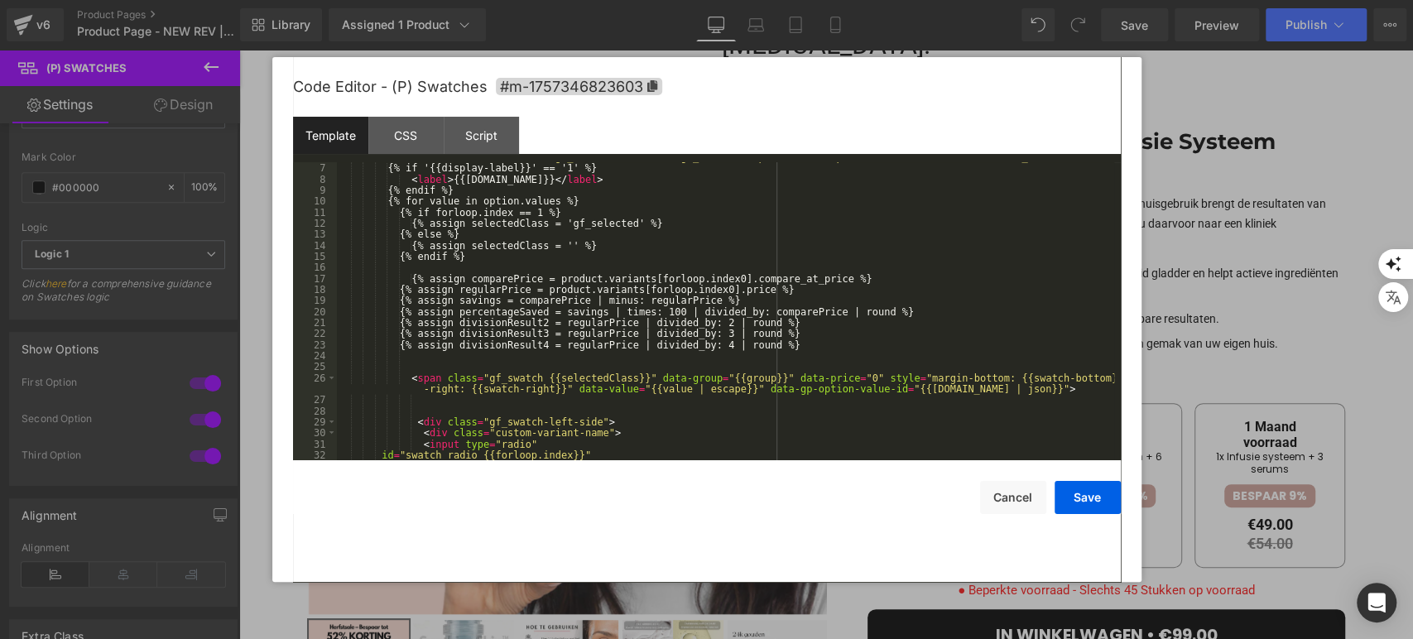
scroll to position [0, 0]
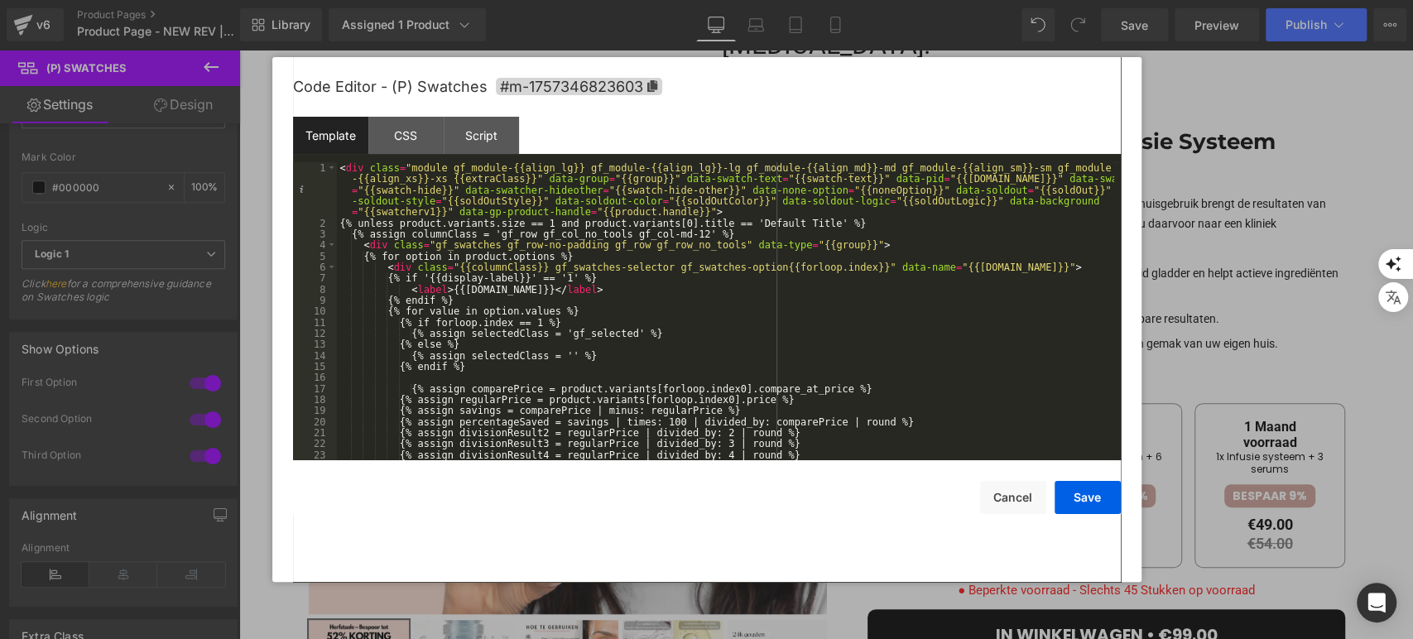
click at [535, 323] on div "< div class = "module gf_module-{{align_lg}} gf_module-{{align_lg}}-lg gf_modul…" at bounding box center [725, 344] width 777 height 364
click at [1083, 499] on button "Save" at bounding box center [1087, 497] width 66 height 33
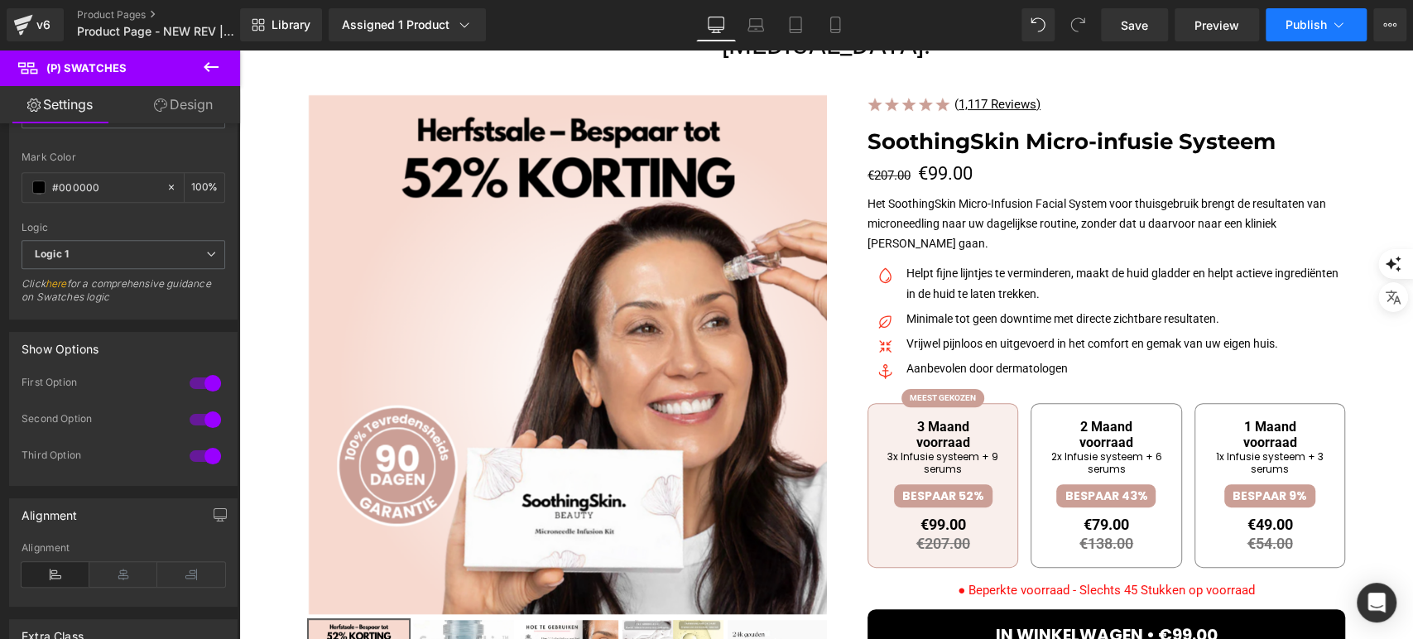
click at [1273, 33] on button "Publish" at bounding box center [1315, 24] width 101 height 33
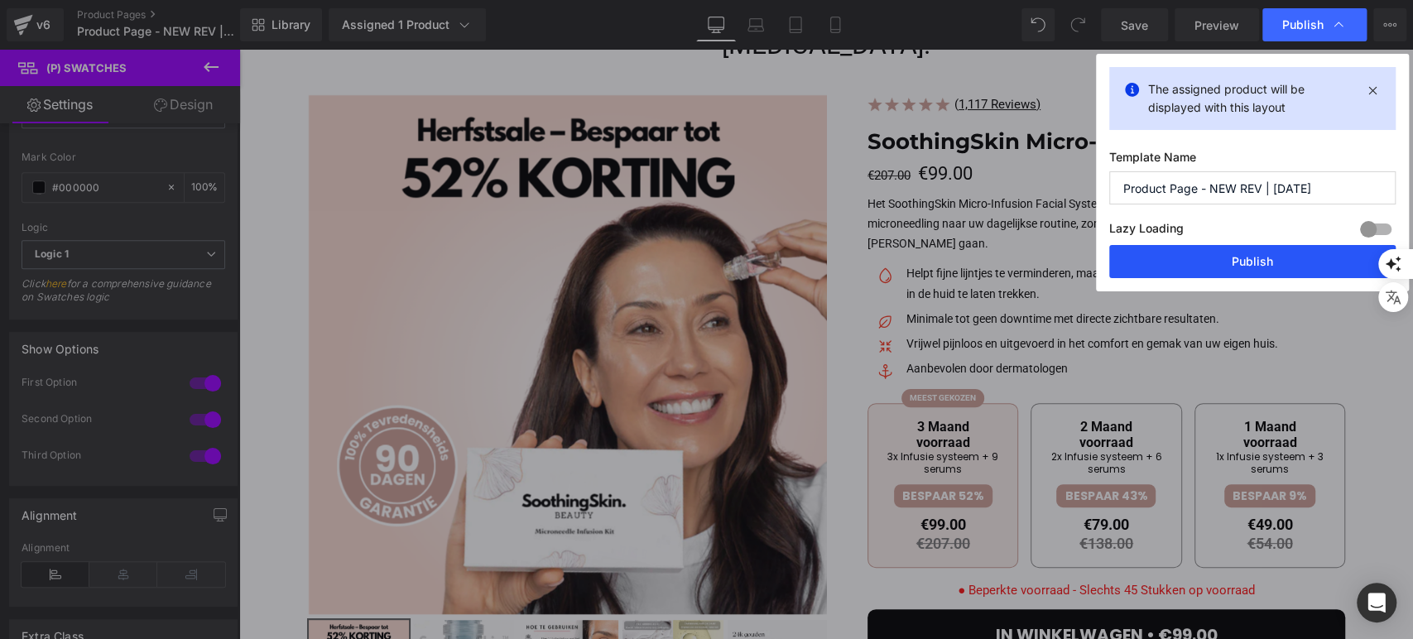
click at [1215, 262] on button "Publish" at bounding box center [1252, 261] width 286 height 33
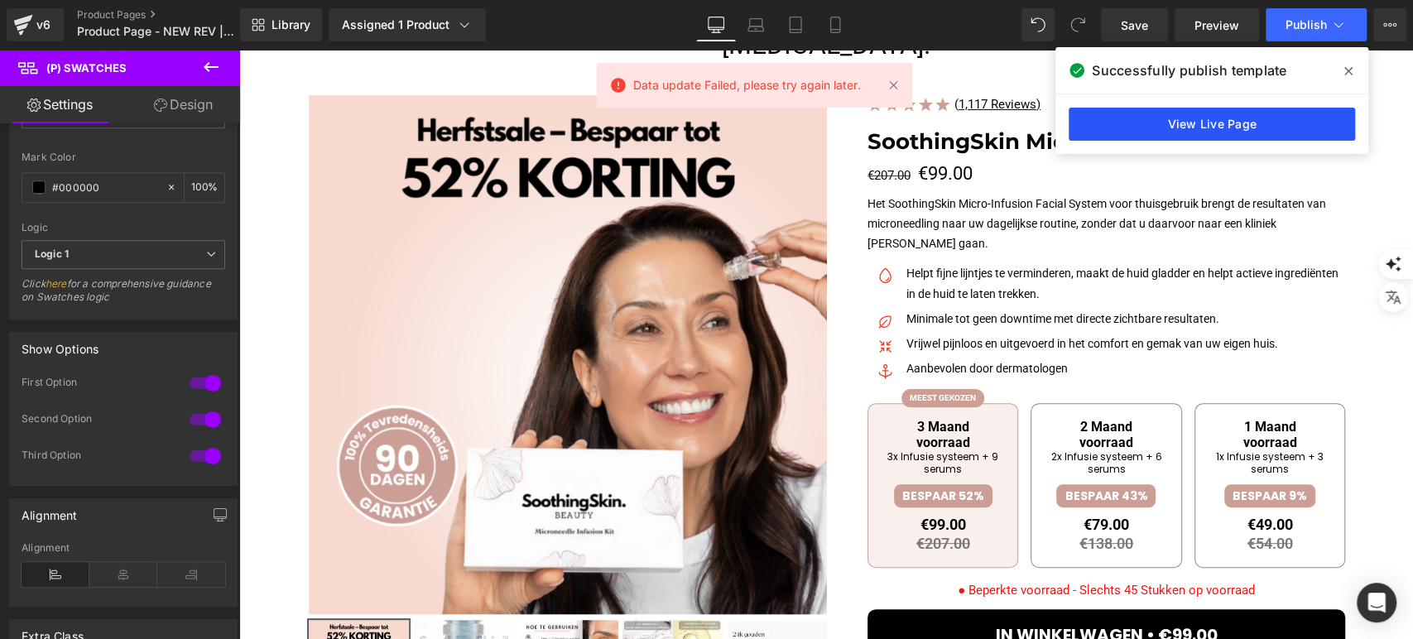
click at [1225, 113] on link "View Live Page" at bounding box center [1211, 124] width 286 height 33
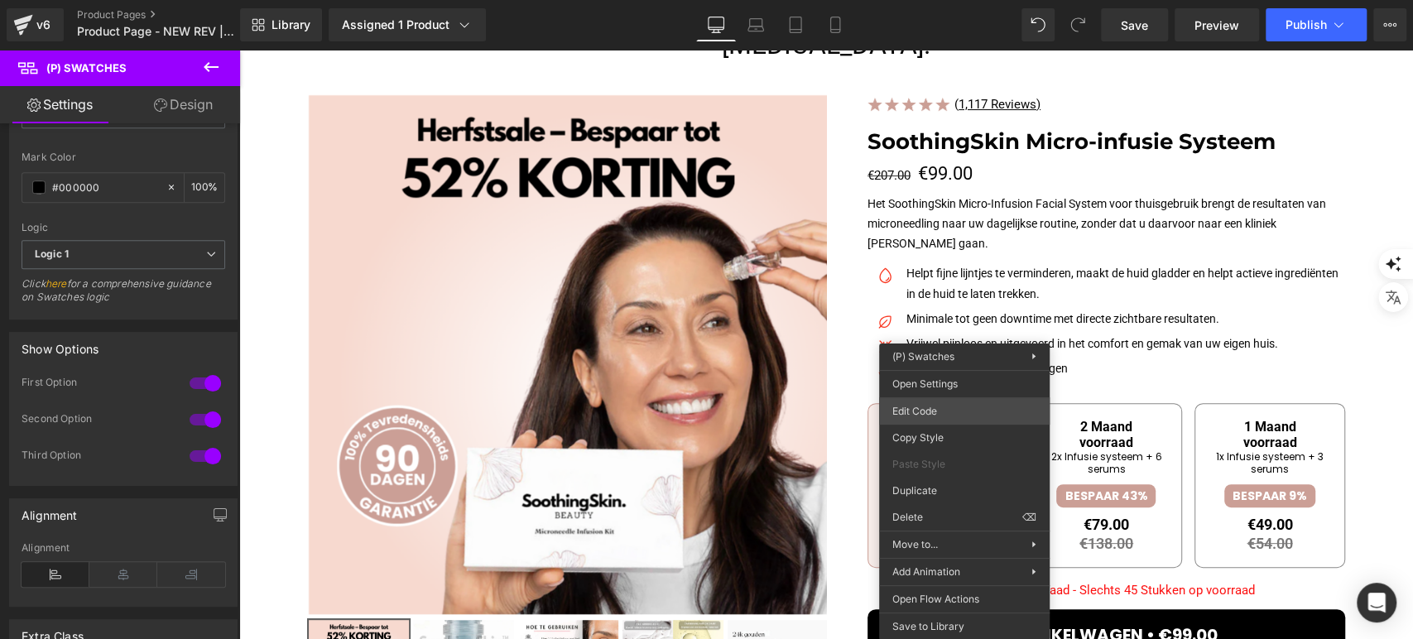
click at [963, 0] on div "(P) Swatches You are previewing how the will restyle your page. You can not edi…" at bounding box center [706, 0] width 1413 height 0
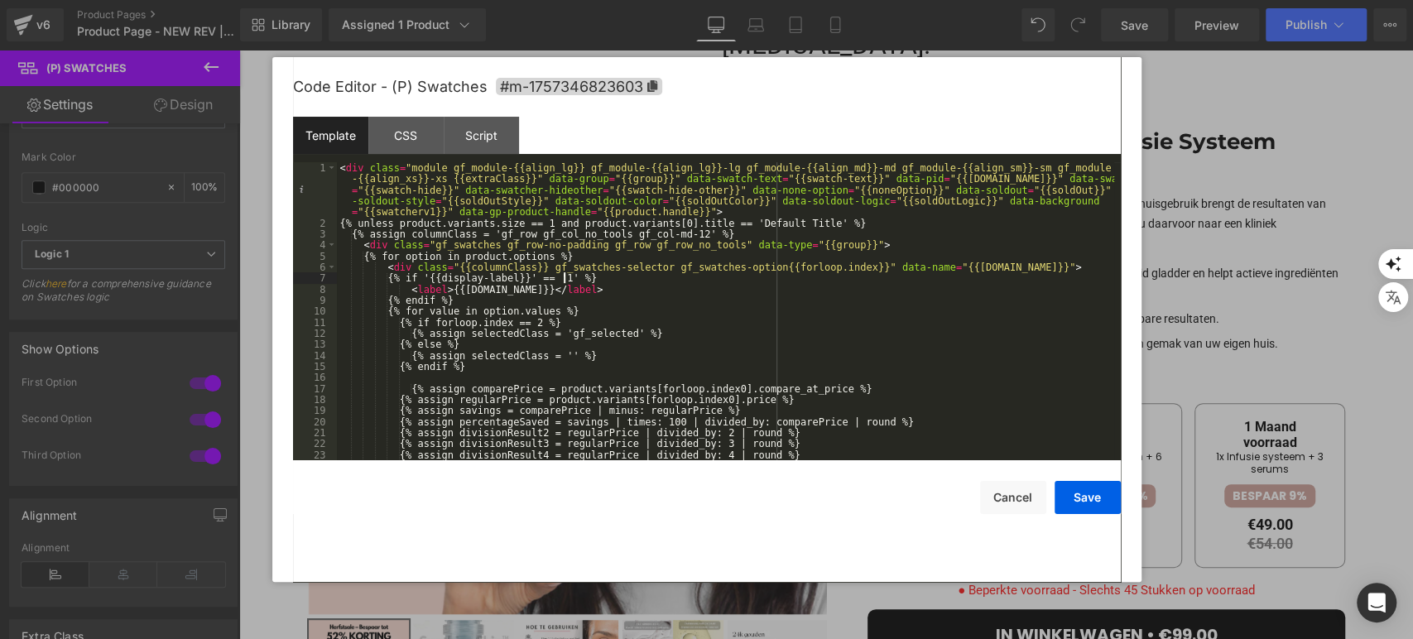
click at [562, 277] on div "< div class = "module gf_module-{{align_lg}} gf_module-{{align_lg}}-lg gf_modul…" at bounding box center [725, 344] width 777 height 364
click at [1104, 503] on button "Save" at bounding box center [1087, 497] width 66 height 33
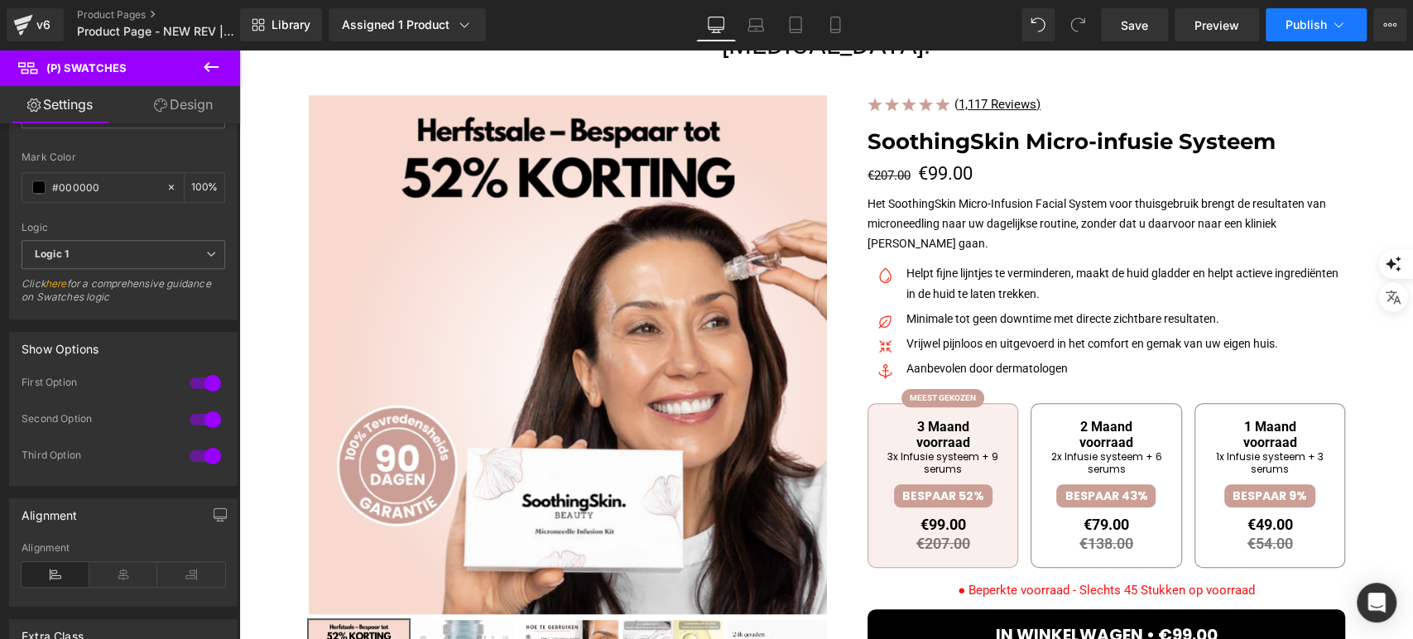
click at [1284, 19] on button "Publish" at bounding box center [1315, 24] width 101 height 33
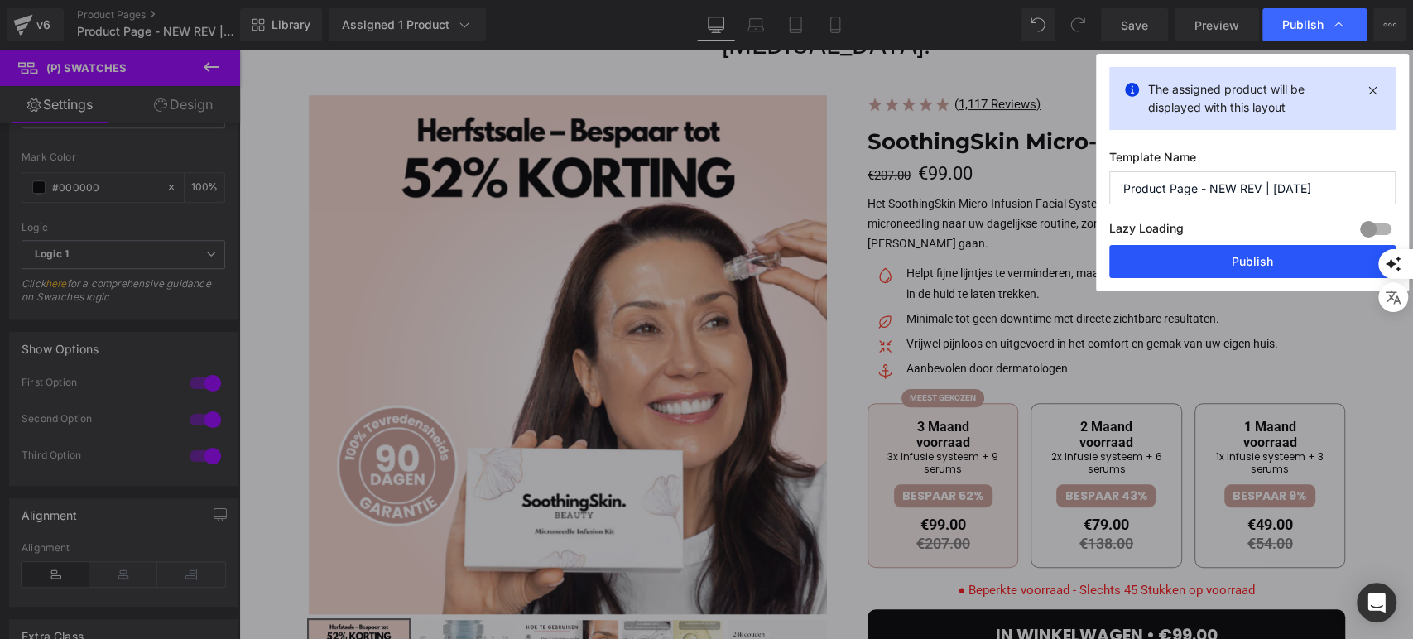
drag, startPoint x: 1177, startPoint y: 270, endPoint x: 865, endPoint y: 208, distance: 318.1
click at [1177, 270] on button "Publish" at bounding box center [1252, 261] width 286 height 33
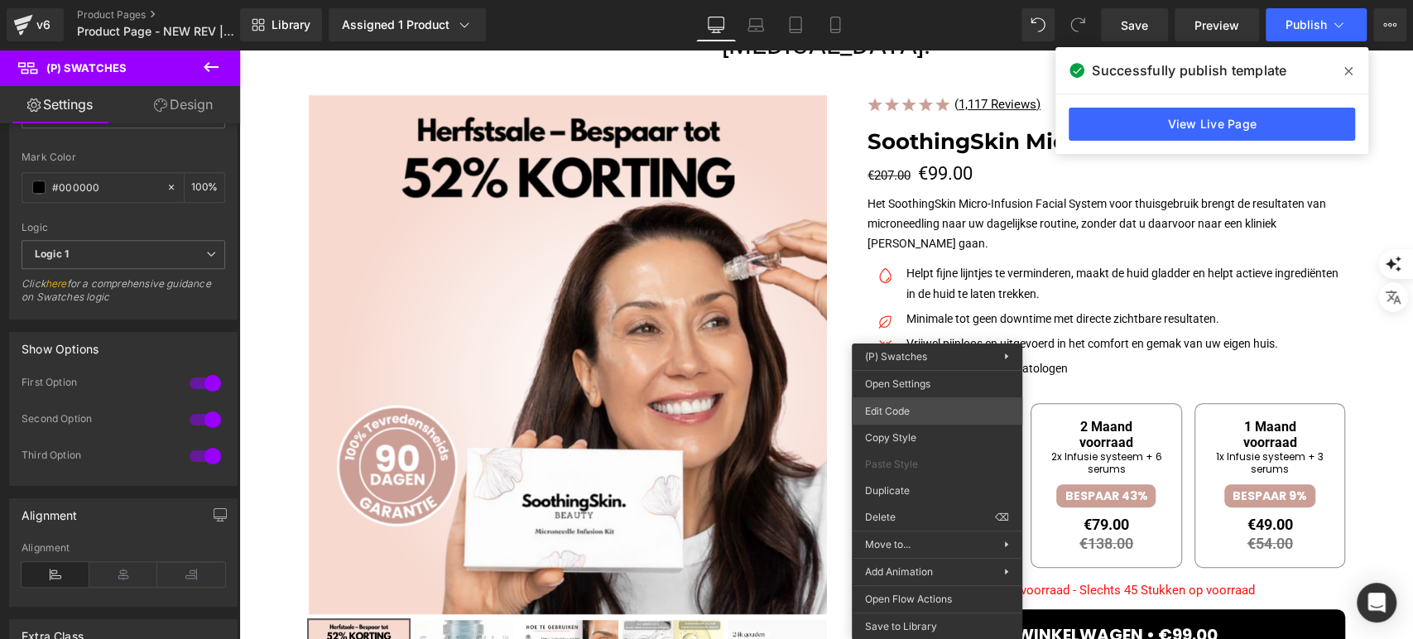
click at [934, 0] on div "(P) Swatches You are previewing how the will restyle your page. You can not edi…" at bounding box center [706, 0] width 1413 height 0
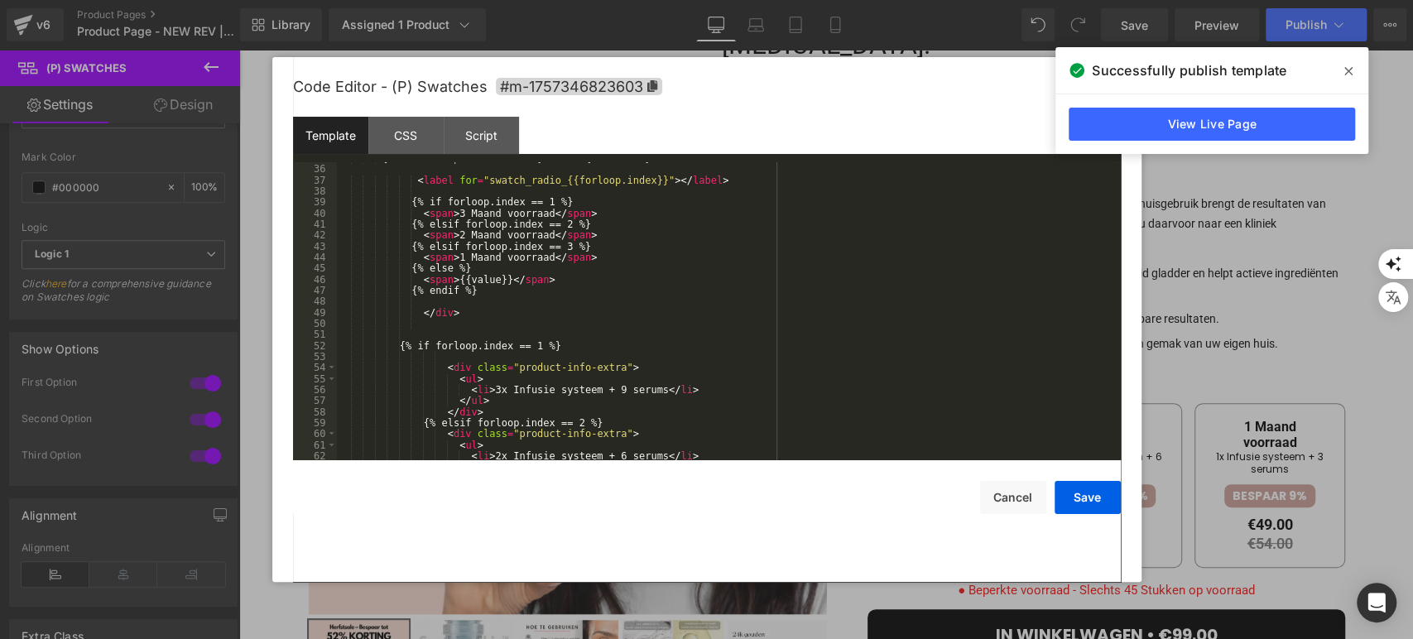
scroll to position [440, 0]
click at [553, 344] on pre "35 36 37 38 39 40 41 42 43 44 45 46 47 48 49 50 51 52 53 54 55 56 57 58 59 60 6…" at bounding box center [707, 311] width 828 height 298
drag, startPoint x: 553, startPoint y: 344, endPoint x: 535, endPoint y: 348, distance: 17.9
click at [535, 348] on div "{% if forloop.index == 2 %} checked {% endif %} > < label for = "swatch_radio_{…" at bounding box center [725, 312] width 777 height 320
click at [554, 346] on div "{% if forloop.index == 2 %} checked {% endif %} > < label for = "swatch_radio_{…" at bounding box center [725, 312] width 777 height 320
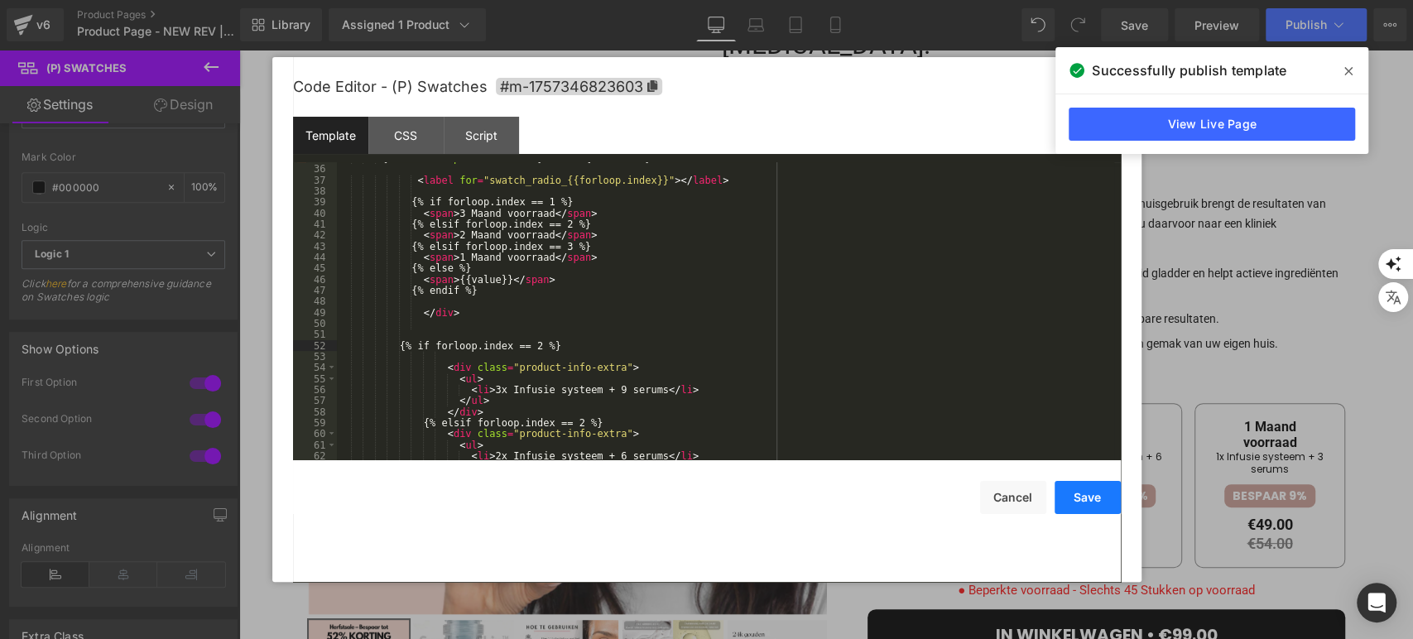
click at [1095, 502] on button "Save" at bounding box center [1087, 497] width 66 height 33
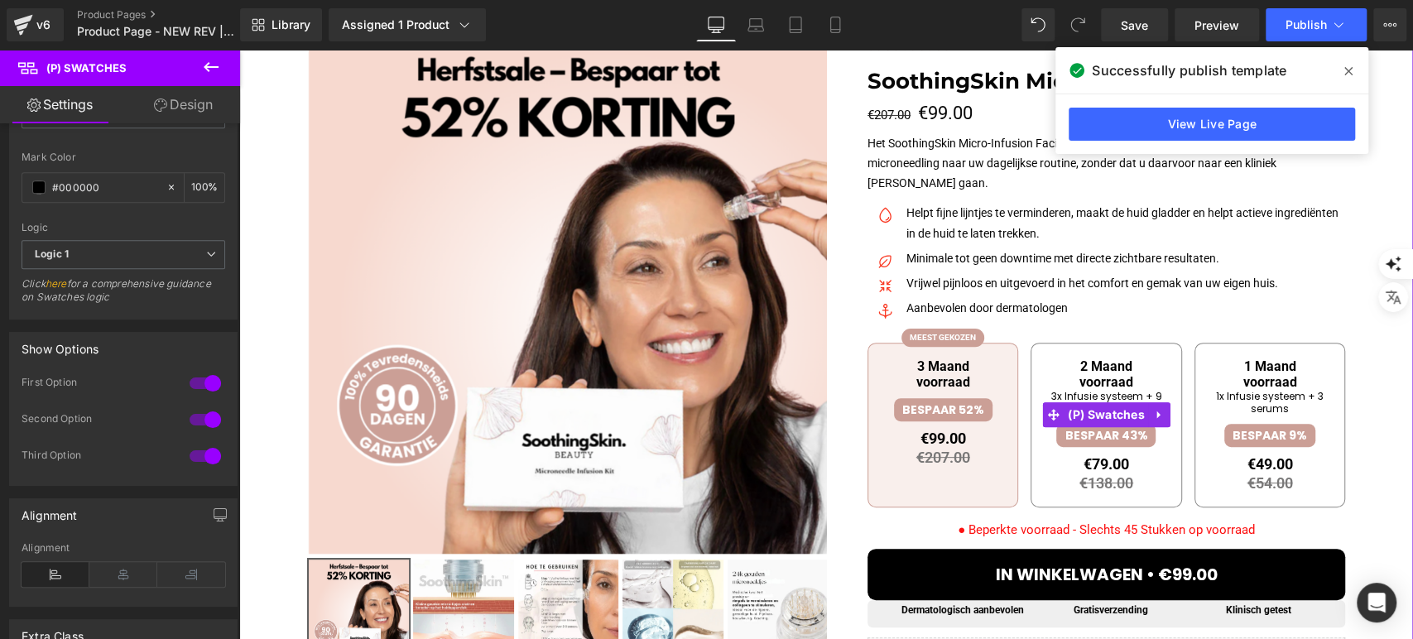
scroll to position [276, 0]
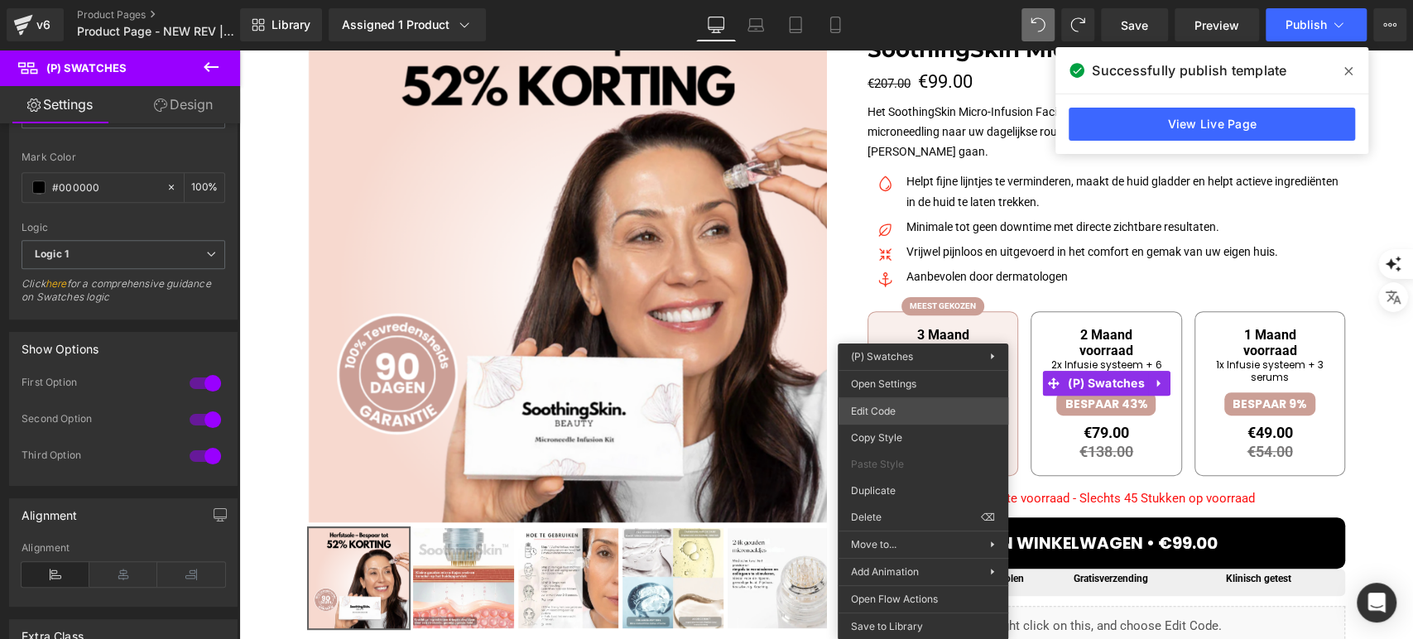
click at [906, 0] on div "(P) Swatches You are previewing how the will restyle your page. You can not edi…" at bounding box center [706, 0] width 1413 height 0
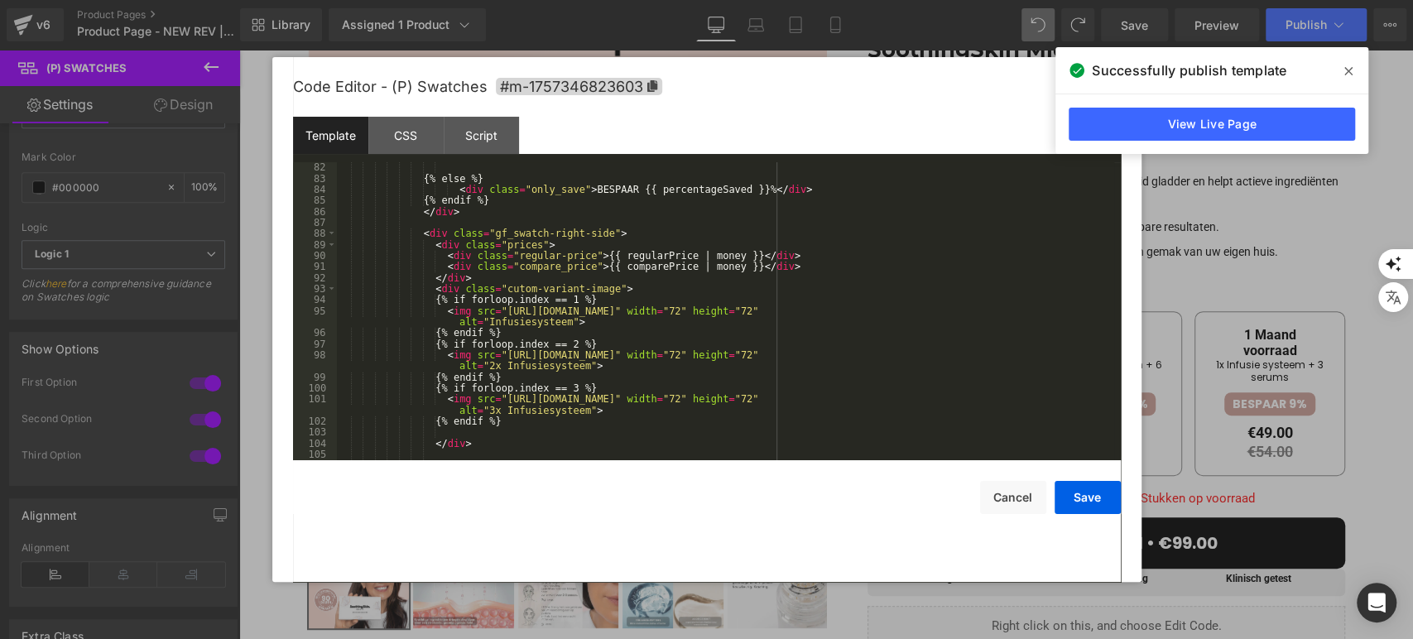
scroll to position [729, 0]
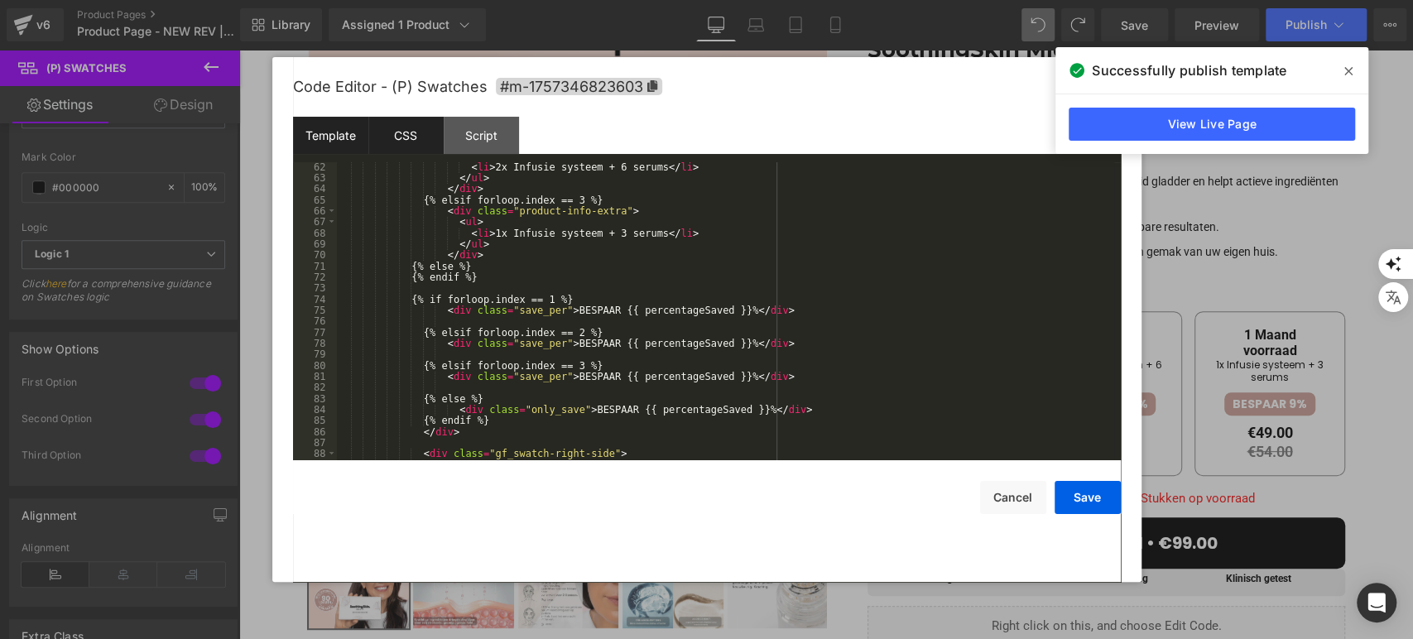
click at [395, 142] on div "CSS" at bounding box center [405, 135] width 75 height 37
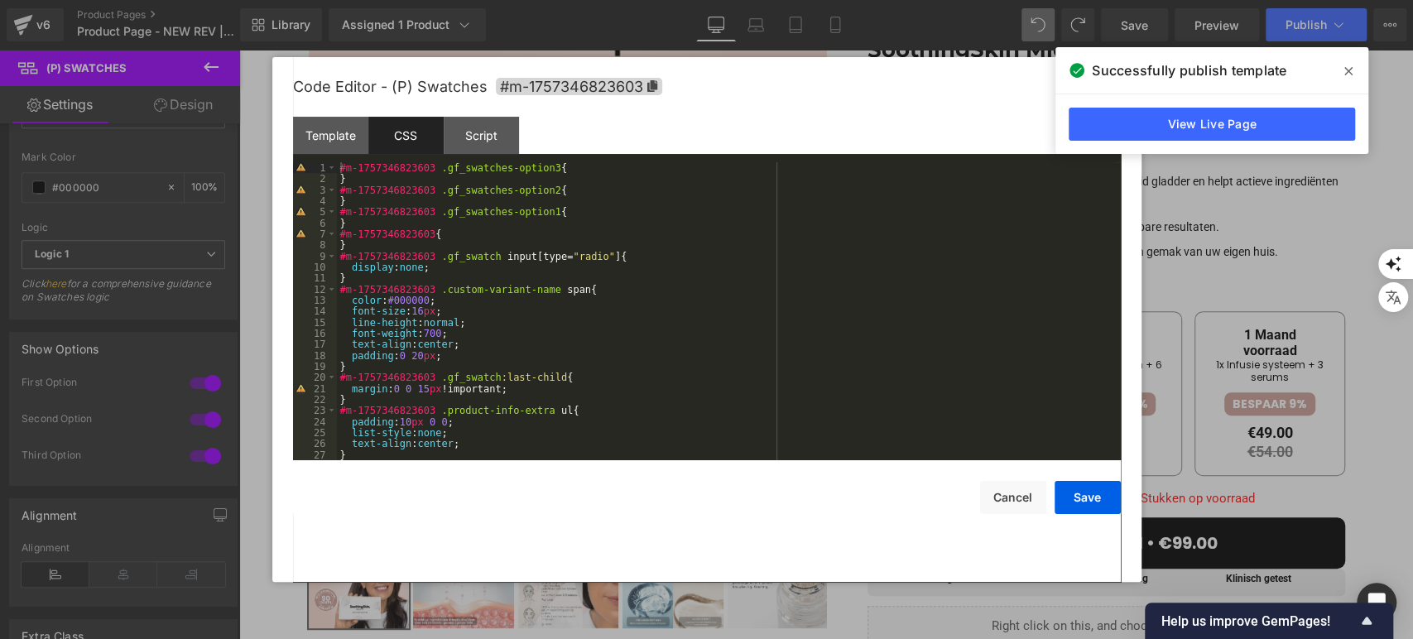
click at [553, 50] on div at bounding box center [706, 319] width 1413 height 639
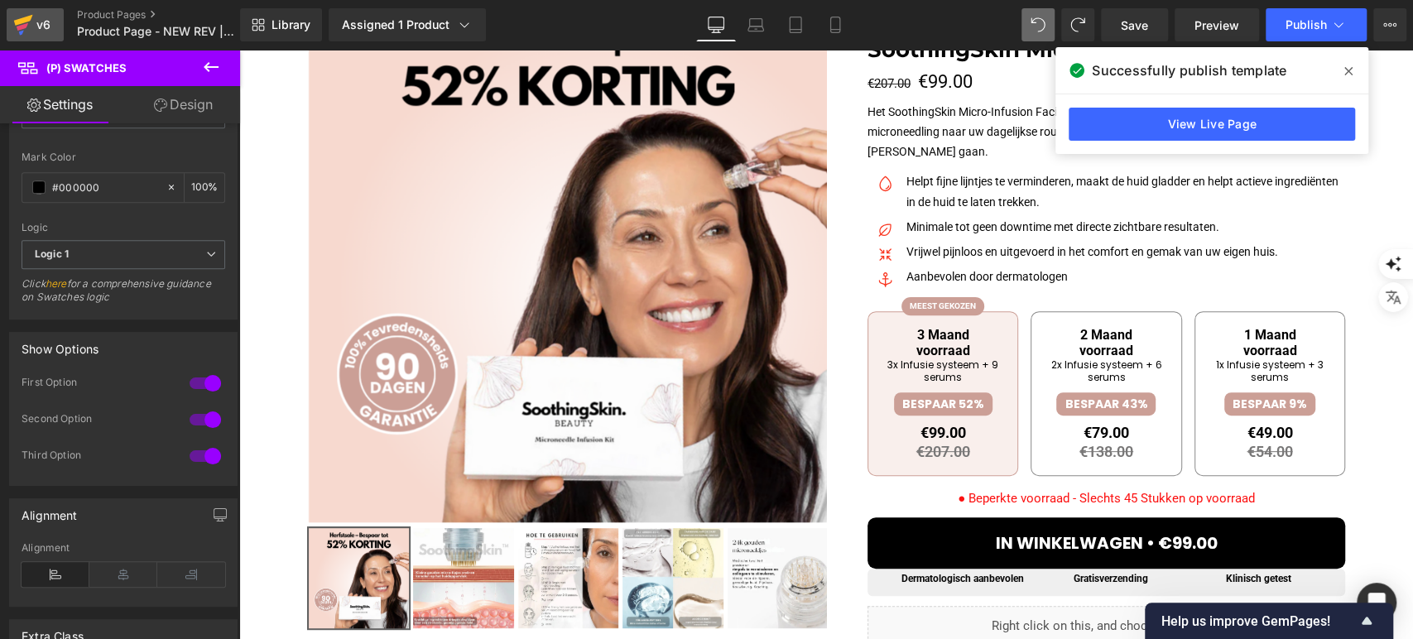
click at [20, 22] on icon at bounding box center [23, 20] width 19 height 11
